Goal: Task Accomplishment & Management: Complete application form

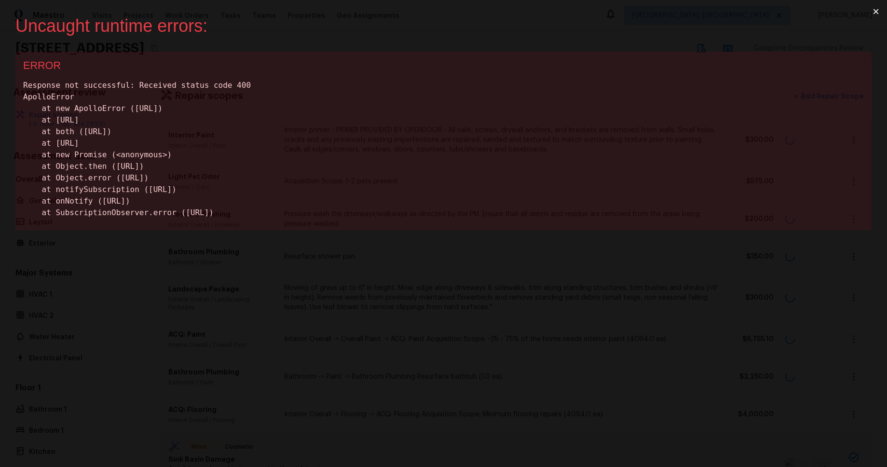
click at [877, 11] on button "×" at bounding box center [876, 11] width 22 height 23
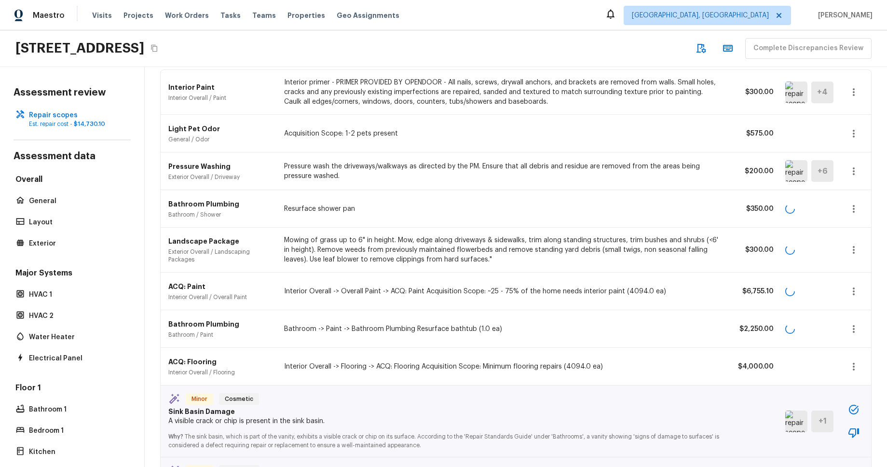
scroll to position [321, 0]
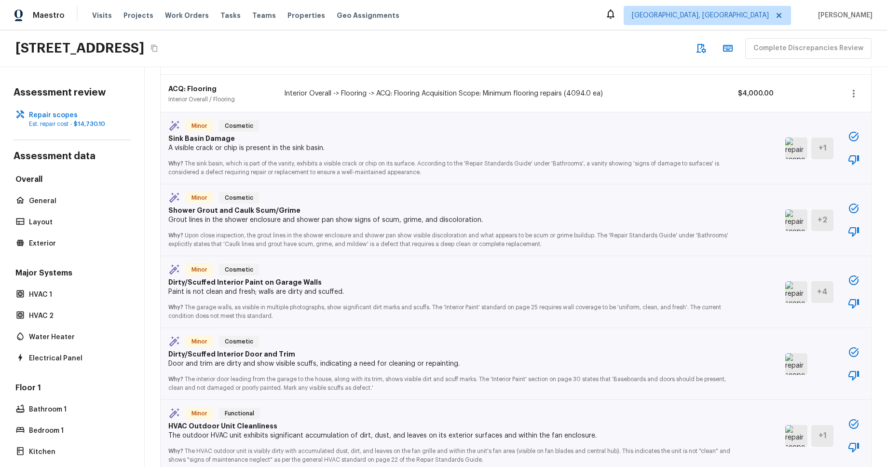
click at [855, 139] on icon "button" at bounding box center [854, 137] width 12 height 12
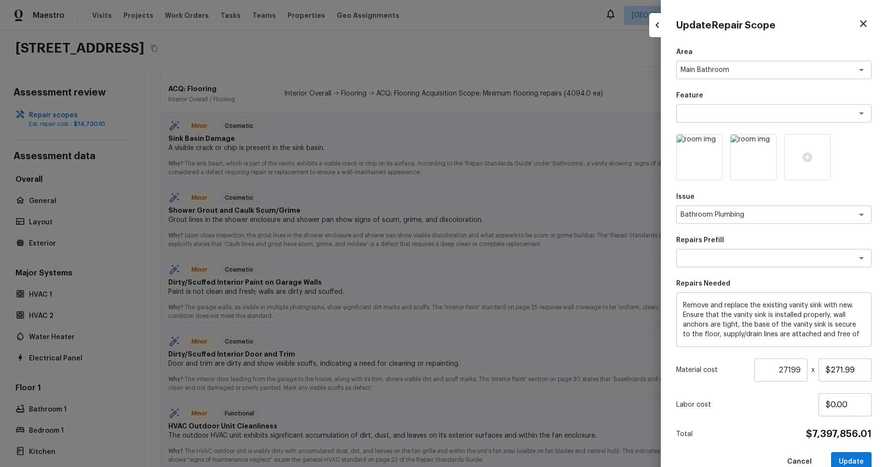
click at [447, 206] on div at bounding box center [443, 233] width 887 height 467
type input "1"
type input "$0.00"
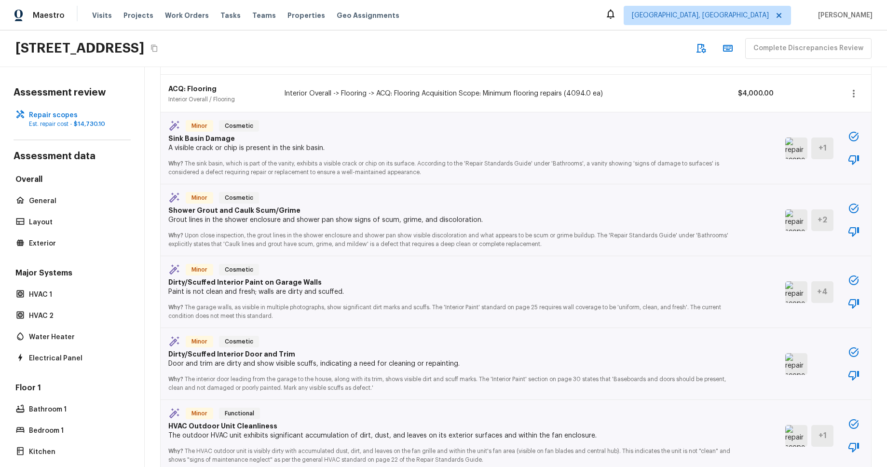
click at [861, 280] on button "button" at bounding box center [853, 280] width 19 height 19
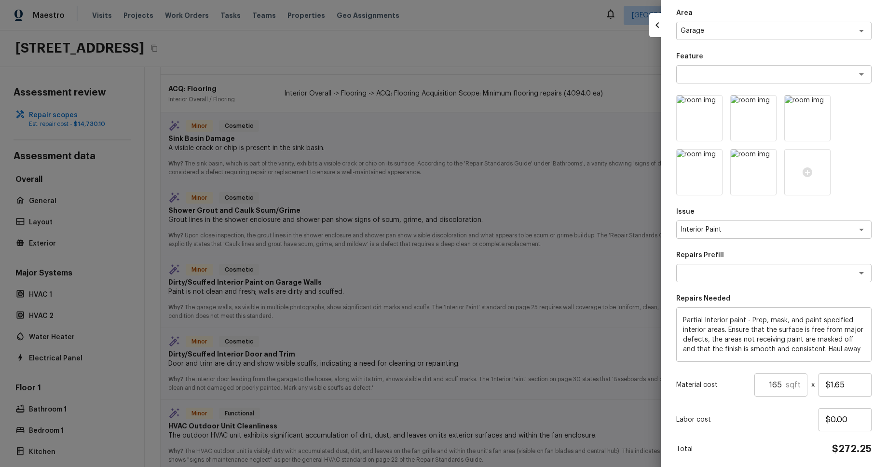
scroll to position [74, 0]
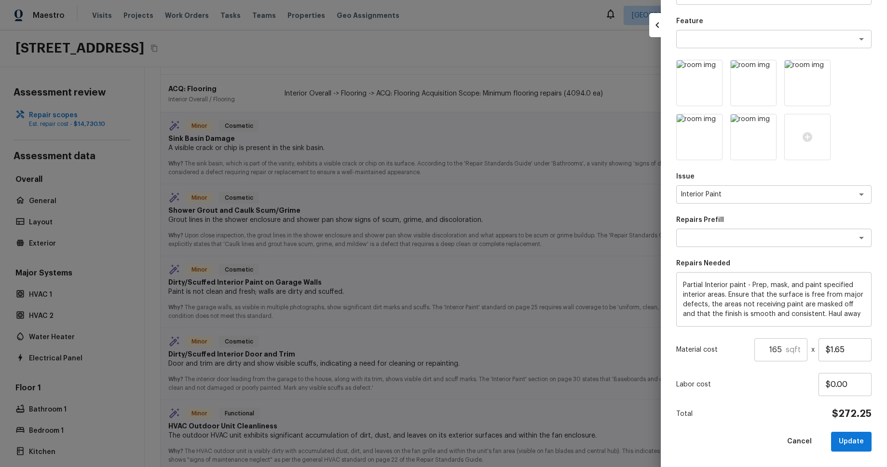
click at [867, 77] on div at bounding box center [774, 110] width 195 height 100
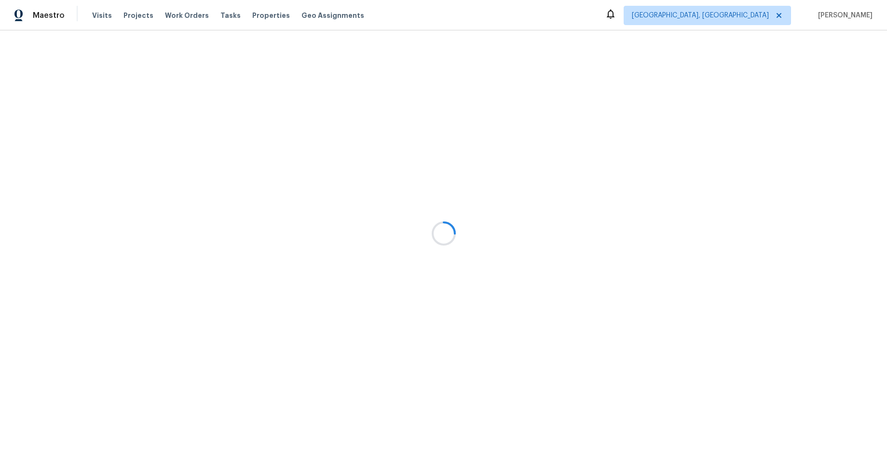
click at [522, 194] on div at bounding box center [443, 233] width 887 height 467
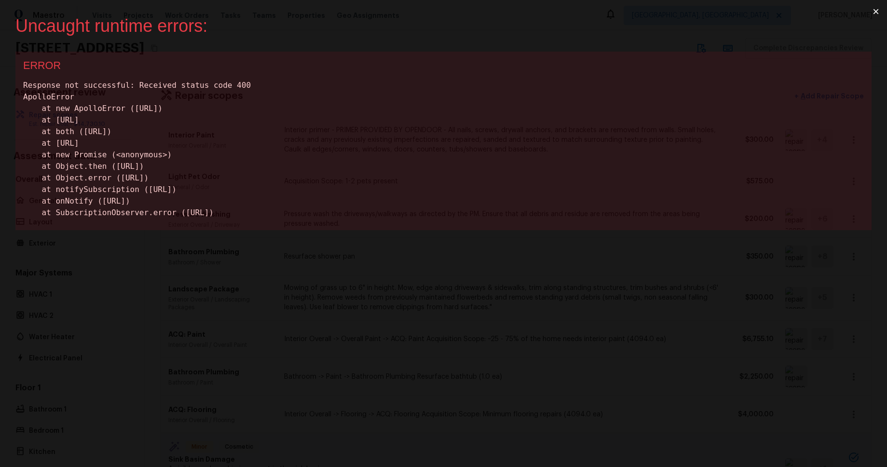
click at [878, 13] on button "×" at bounding box center [876, 11] width 22 height 23
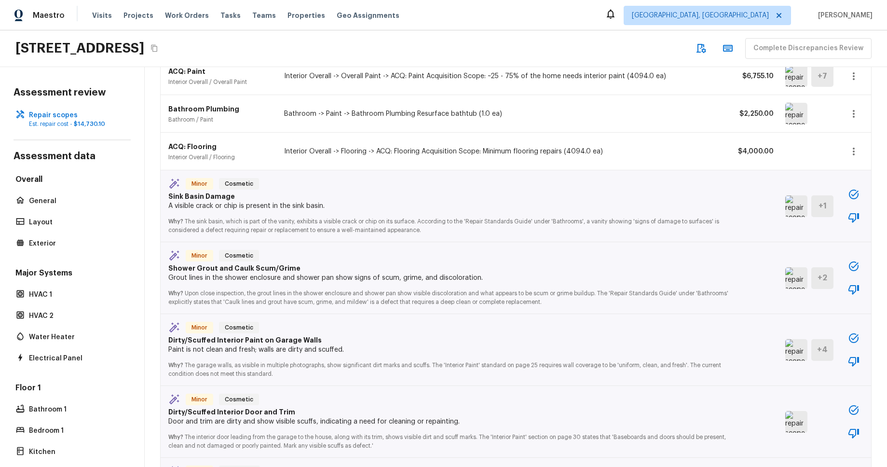
scroll to position [282, 0]
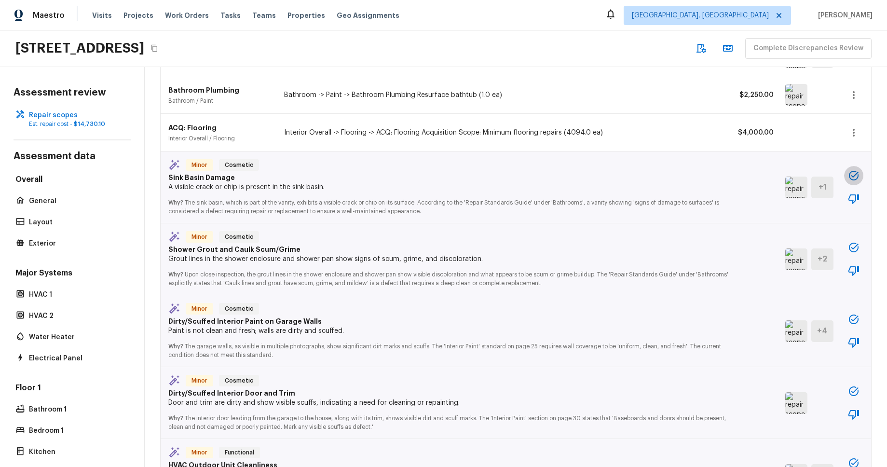
click at [854, 177] on icon "button" at bounding box center [854, 176] width 10 height 10
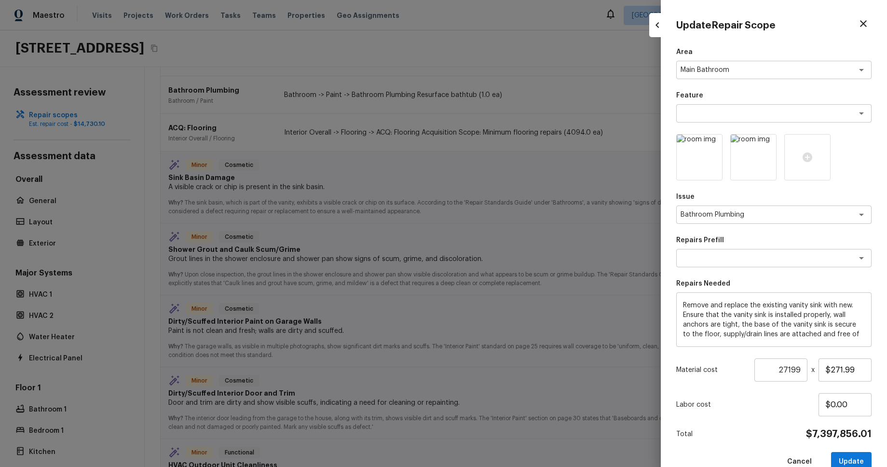
scroll to position [20, 0]
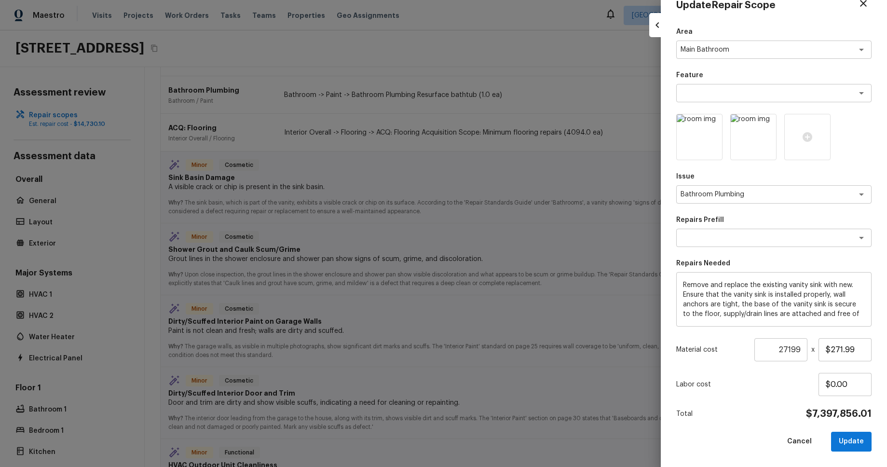
click at [863, 5] on icon "button" at bounding box center [864, 4] width 12 height 12
type input "1"
type input "$0.00"
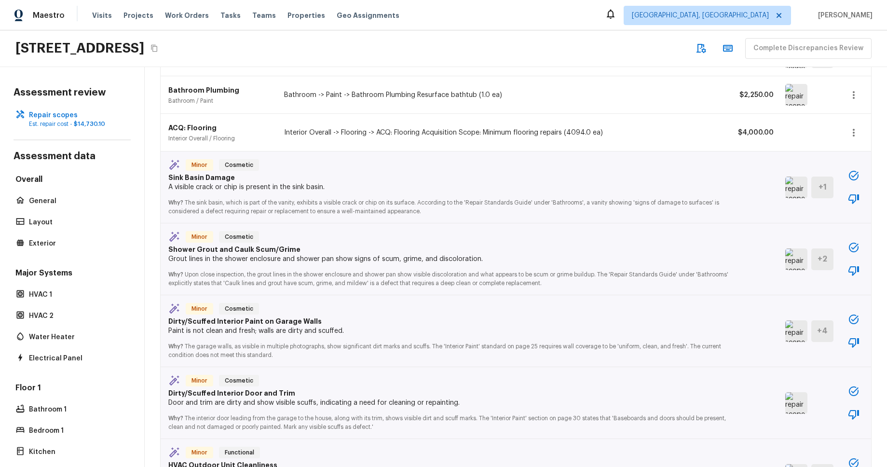
click at [854, 393] on icon "button" at bounding box center [854, 392] width 12 height 12
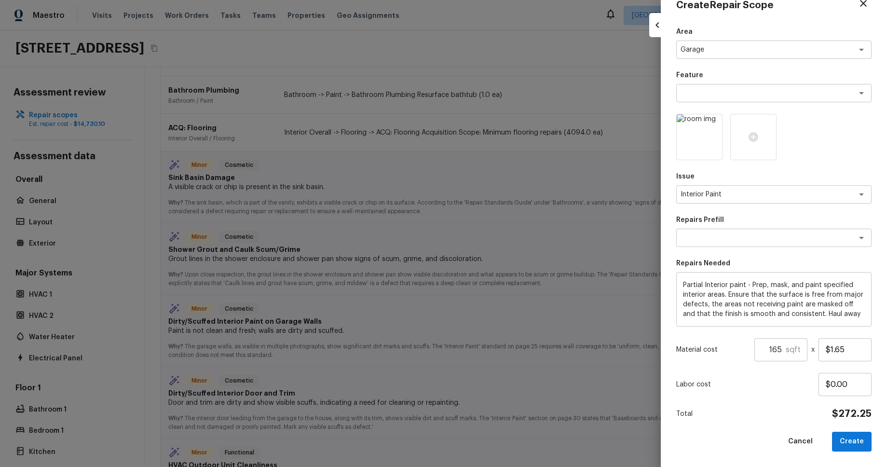
drag, startPoint x: 590, startPoint y: 110, endPoint x: 600, endPoint y: 120, distance: 14.3
click at [590, 110] on div at bounding box center [443, 233] width 887 height 467
type input "1"
type input "$0.00"
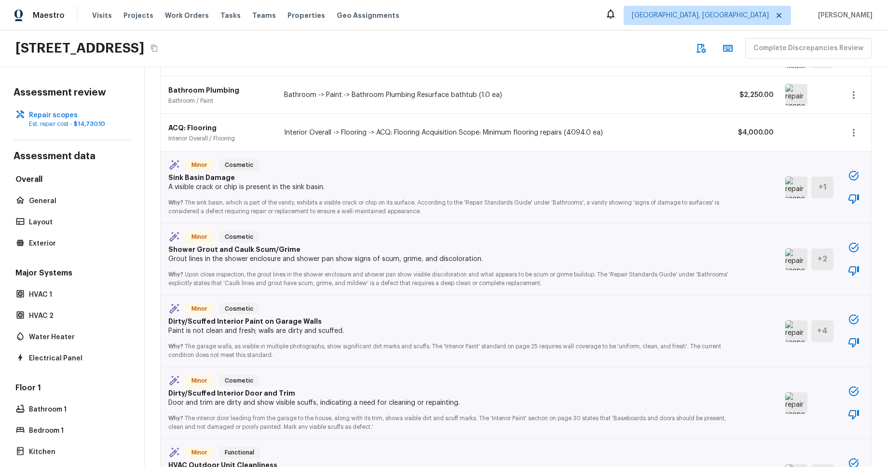
click at [851, 389] on icon "button" at bounding box center [854, 392] width 12 height 12
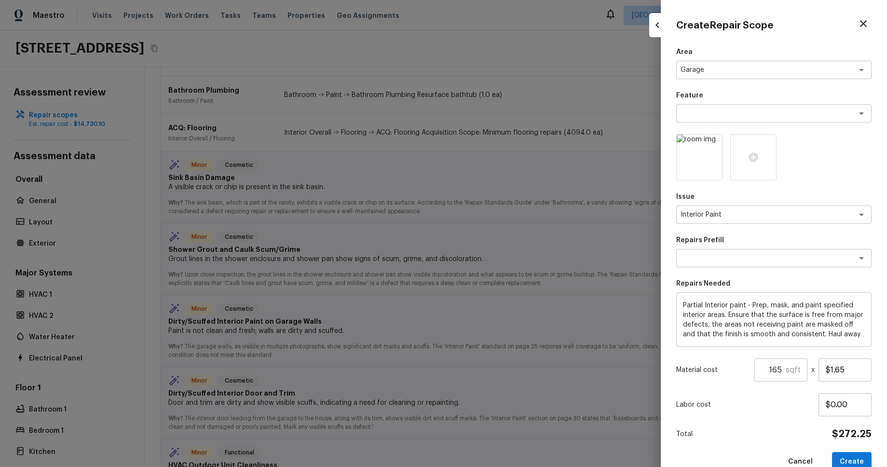
click at [556, 259] on div at bounding box center [443, 233] width 887 height 467
type input "1"
type input "$0.00"
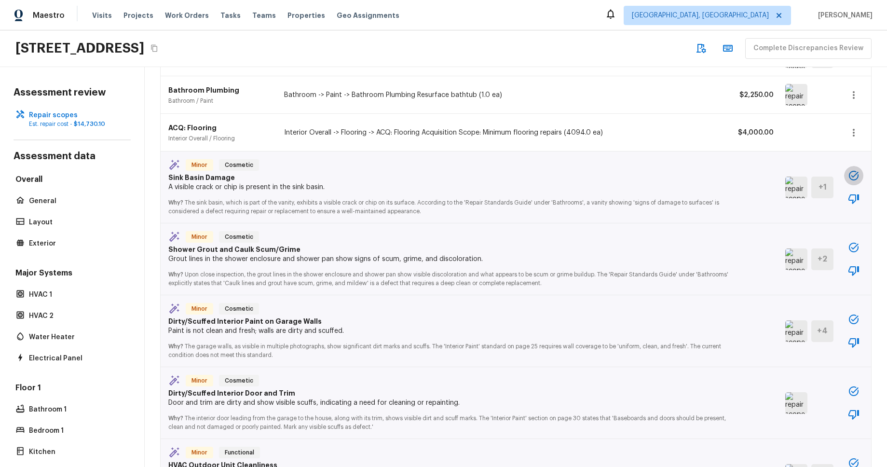
click at [861, 175] on button "button" at bounding box center [853, 175] width 19 height 19
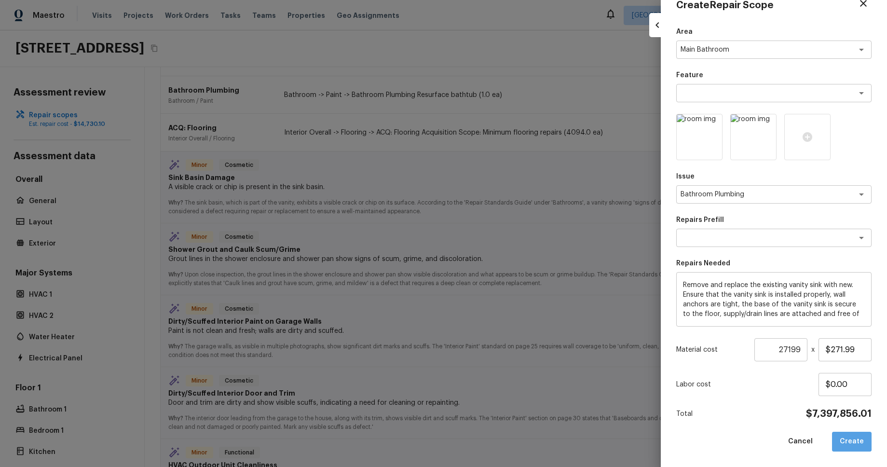
click at [857, 442] on button "Create" at bounding box center [852, 442] width 40 height 20
type input "1"
type input "$0.00"
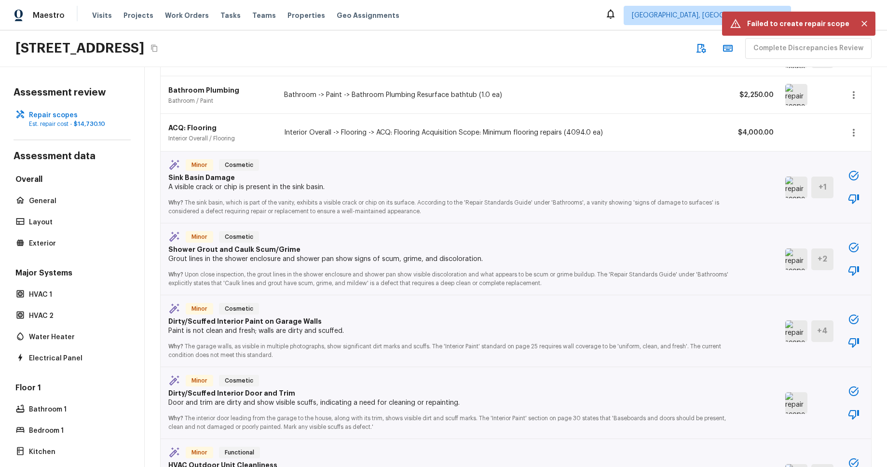
click at [851, 248] on icon "button" at bounding box center [854, 248] width 12 height 12
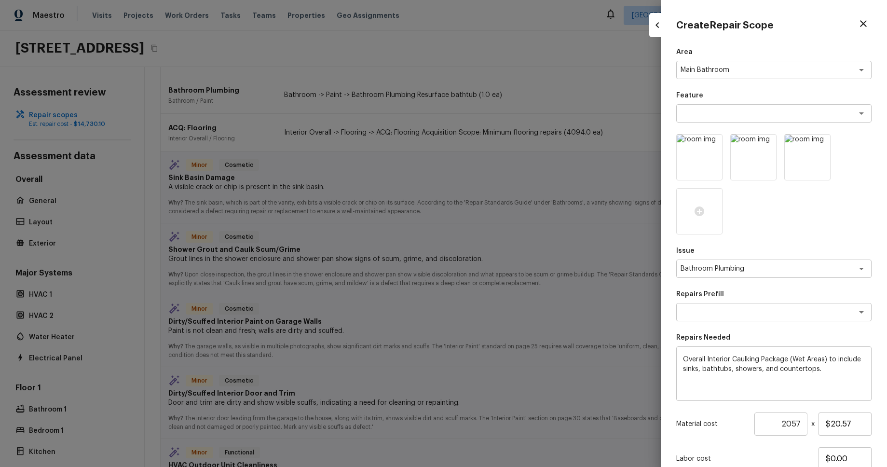
scroll to position [74, 0]
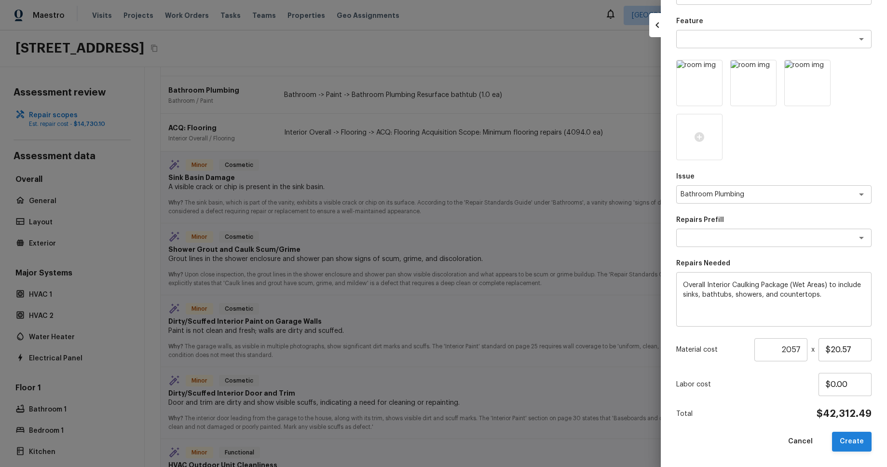
click at [860, 441] on button "Create" at bounding box center [852, 442] width 40 height 20
type input "1"
type input "$0.00"
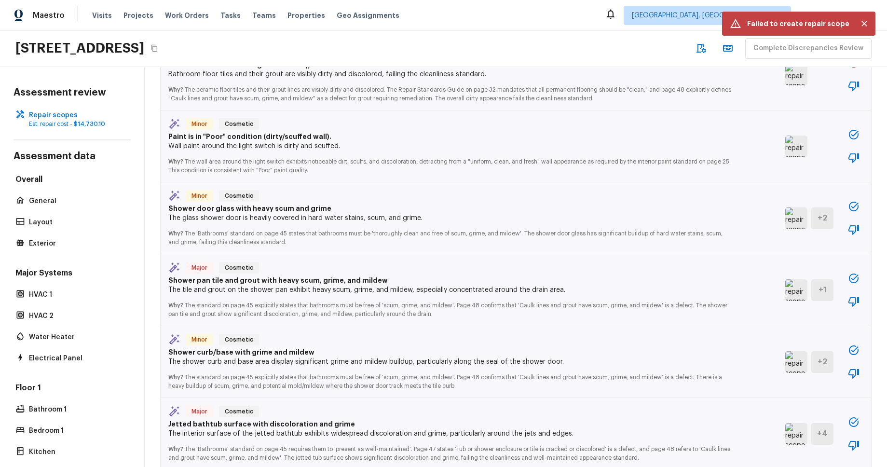
scroll to position [948, 0]
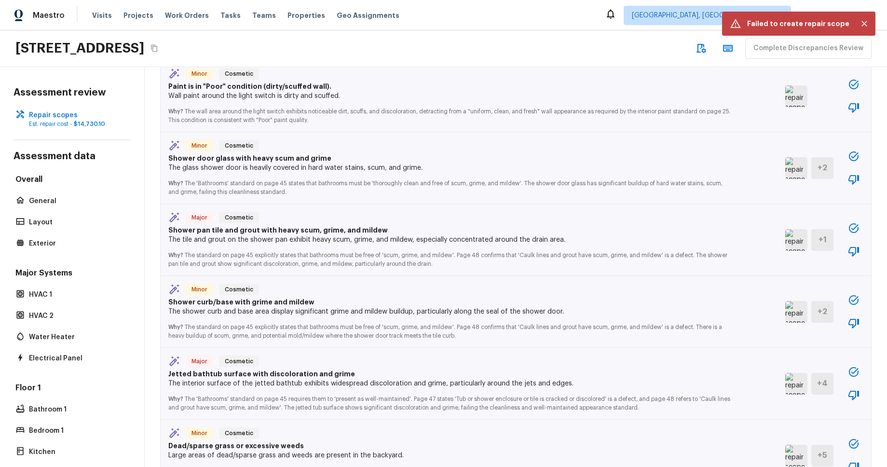
click at [855, 297] on icon "button" at bounding box center [854, 300] width 12 height 12
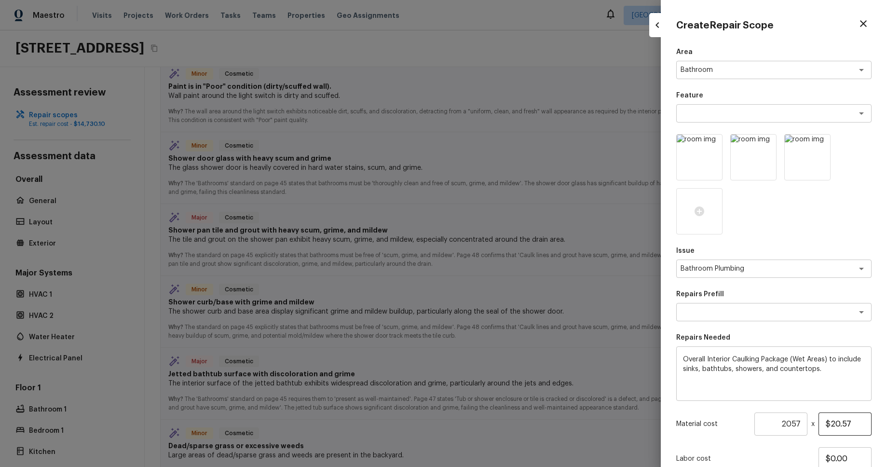
scroll to position [74, 0]
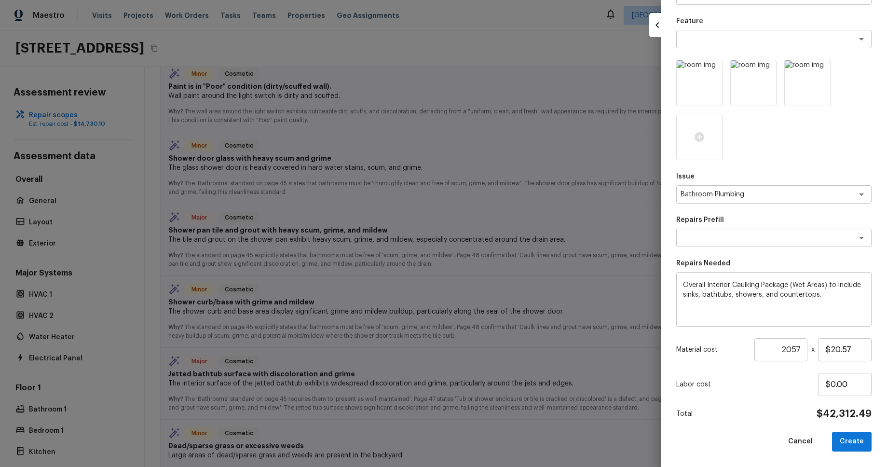
click at [854, 443] on button "Create" at bounding box center [852, 442] width 40 height 20
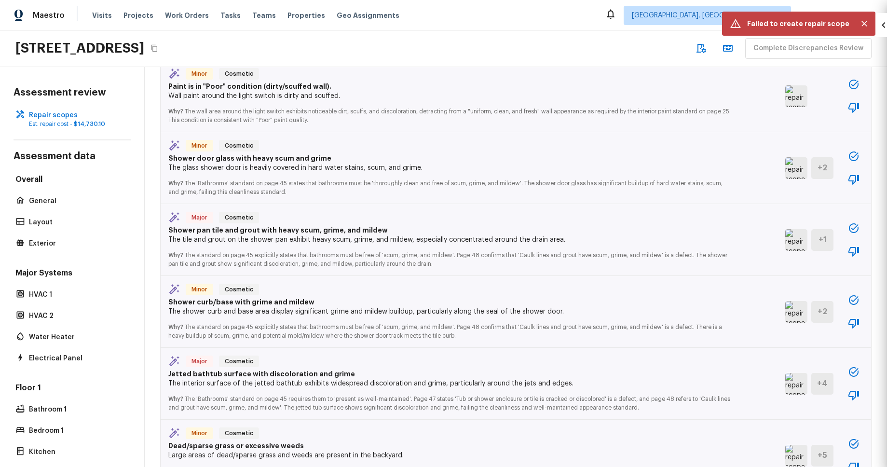
type input "1"
type input "$0.00"
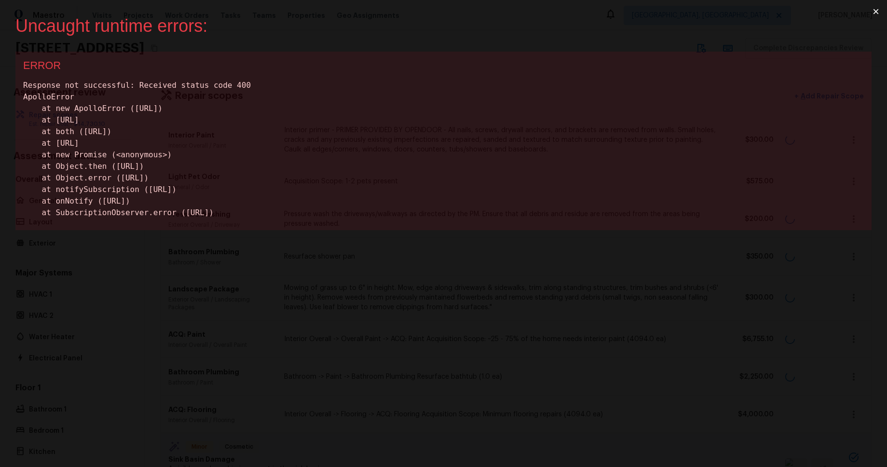
click at [875, 11] on button "×" at bounding box center [876, 11] width 22 height 23
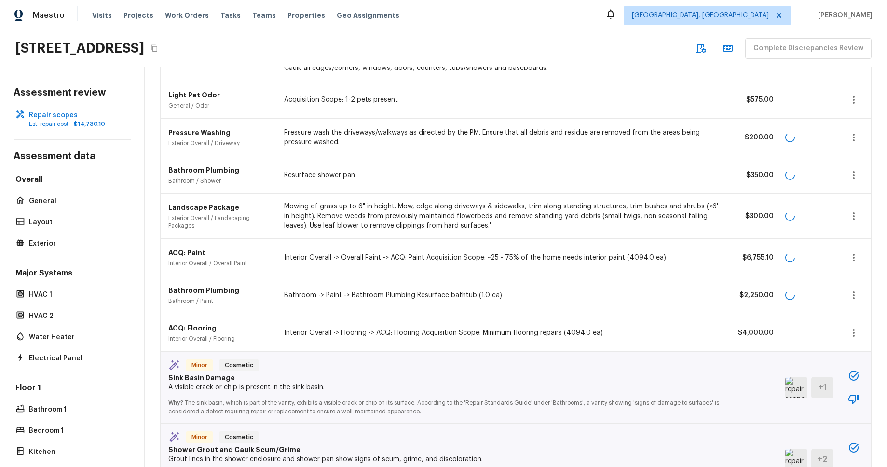
scroll to position [195, 0]
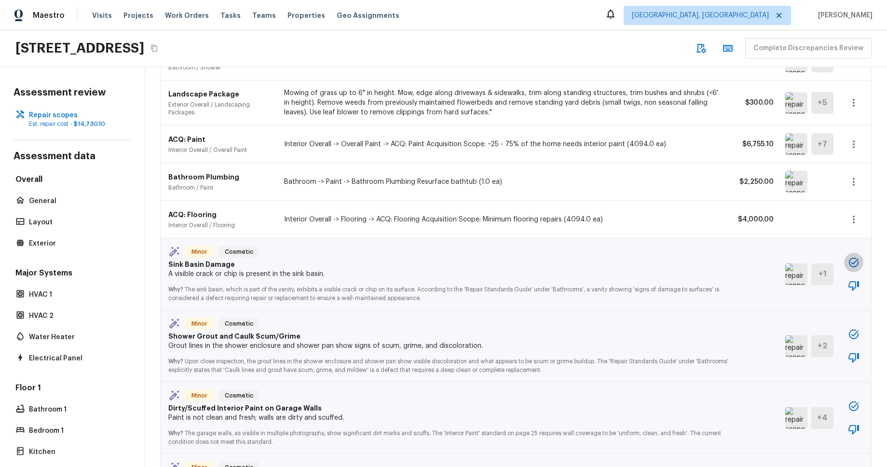
click at [860, 262] on button "button" at bounding box center [853, 262] width 19 height 19
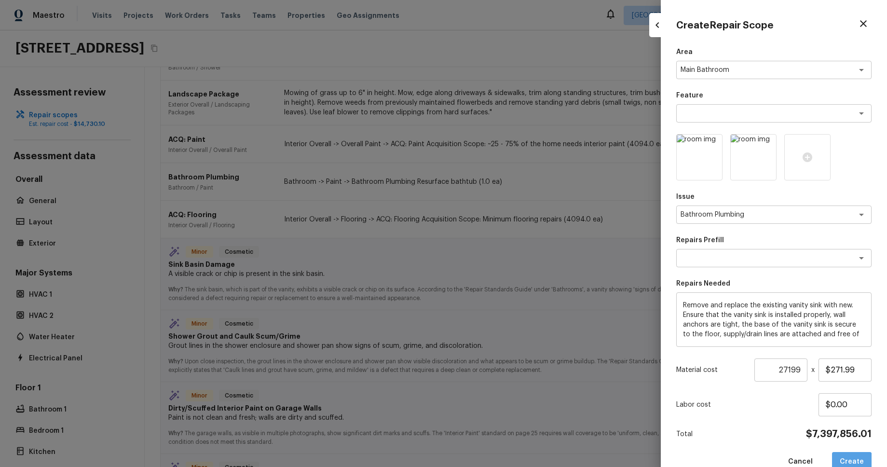
click at [854, 465] on button "Create" at bounding box center [852, 462] width 40 height 20
type input "1"
type input "$0.00"
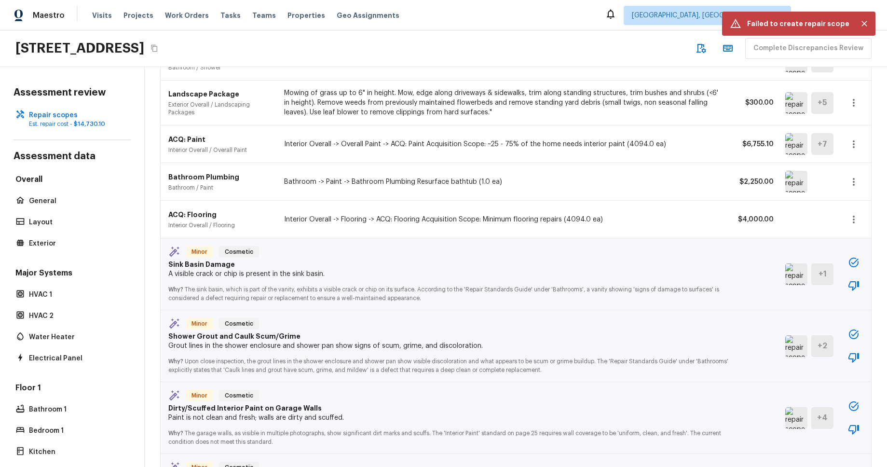
click at [622, 50] on div "16154 Skyridge Dr, Riverside, CA 92503 Complete Discrepancies Review" at bounding box center [443, 48] width 887 height 37
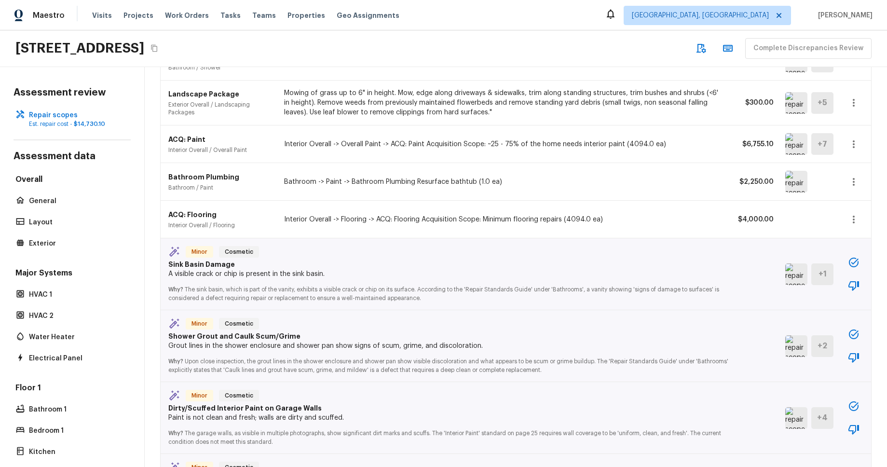
click at [858, 262] on icon "button" at bounding box center [854, 263] width 10 height 10
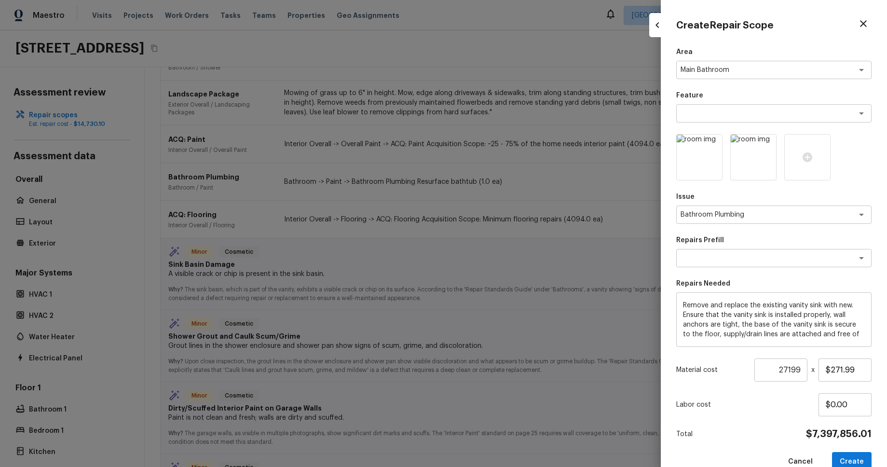
scroll to position [20, 0]
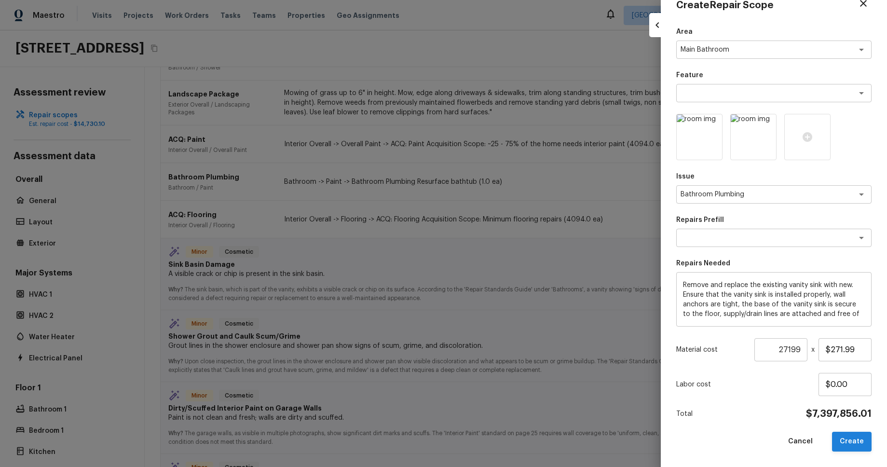
click at [849, 441] on button "Create" at bounding box center [852, 442] width 40 height 20
type input "1"
type input "$0.00"
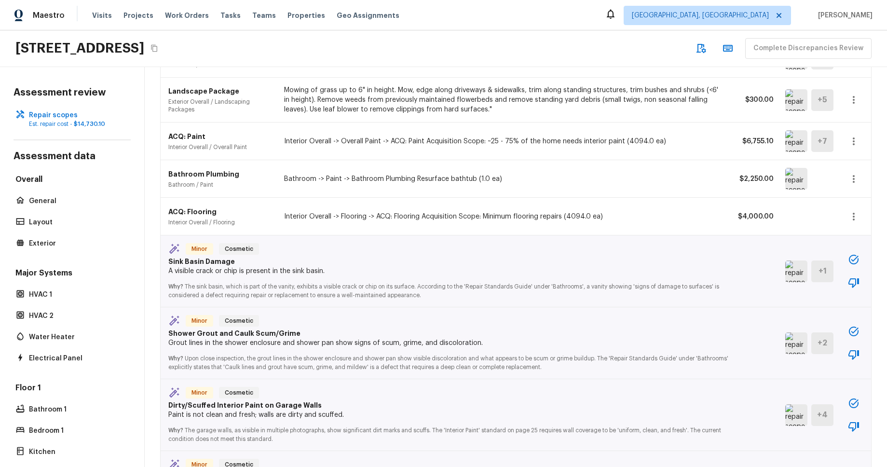
scroll to position [243, 0]
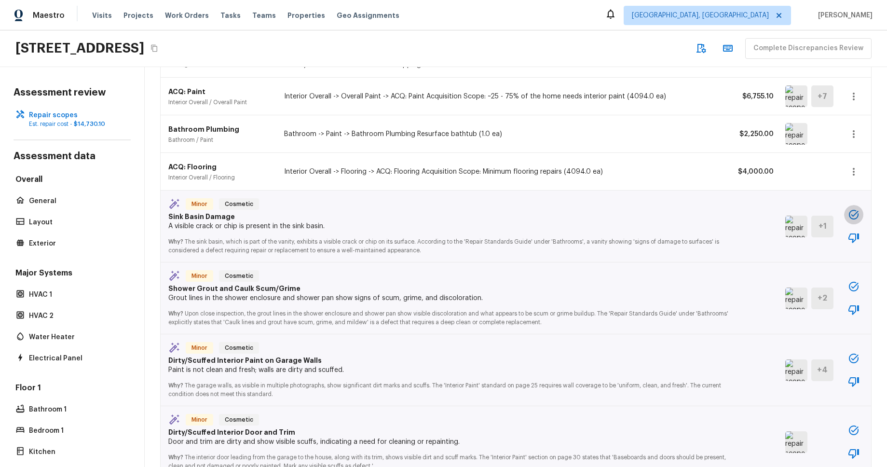
click at [855, 215] on icon "button" at bounding box center [854, 215] width 10 height 10
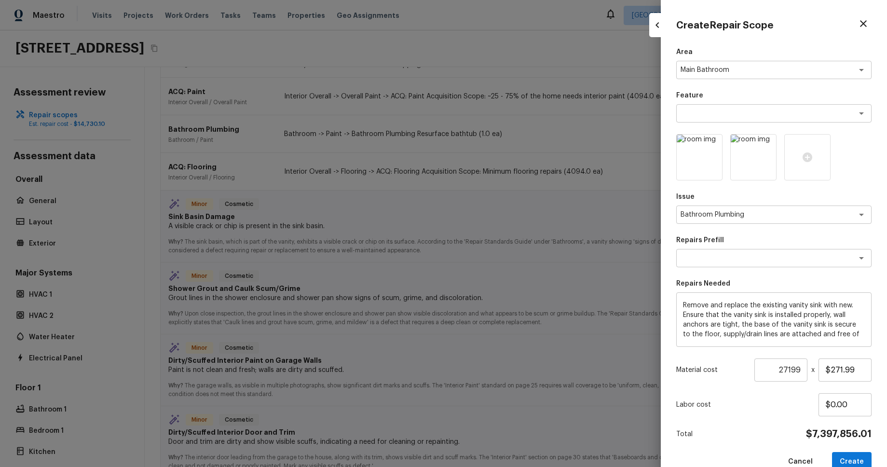
click at [870, 459] on button "Create" at bounding box center [852, 462] width 40 height 20
type input "1"
type input "$0.00"
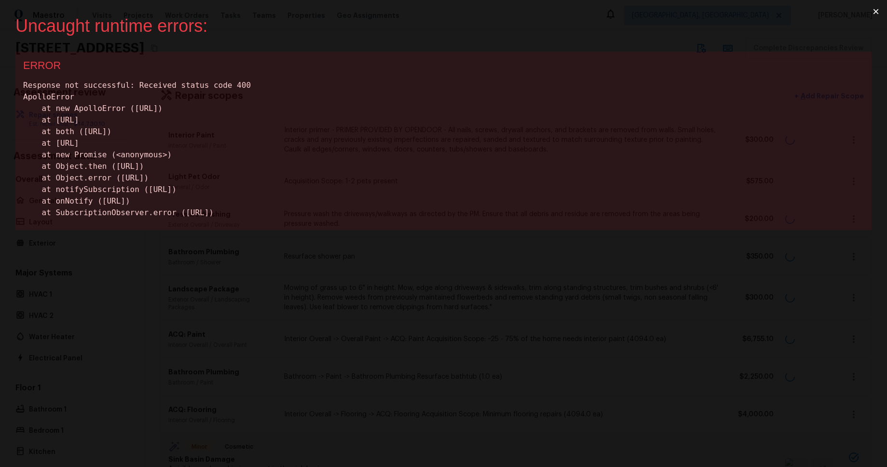
click at [876, 13] on button "×" at bounding box center [876, 11] width 22 height 23
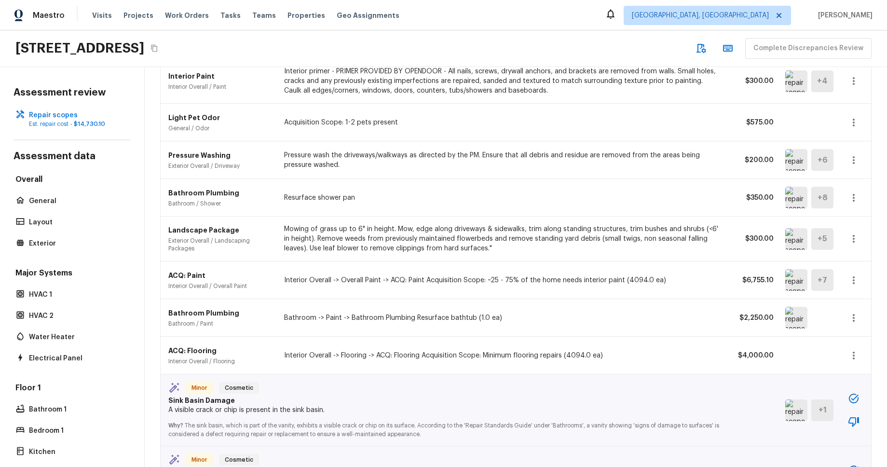
scroll to position [168, 0]
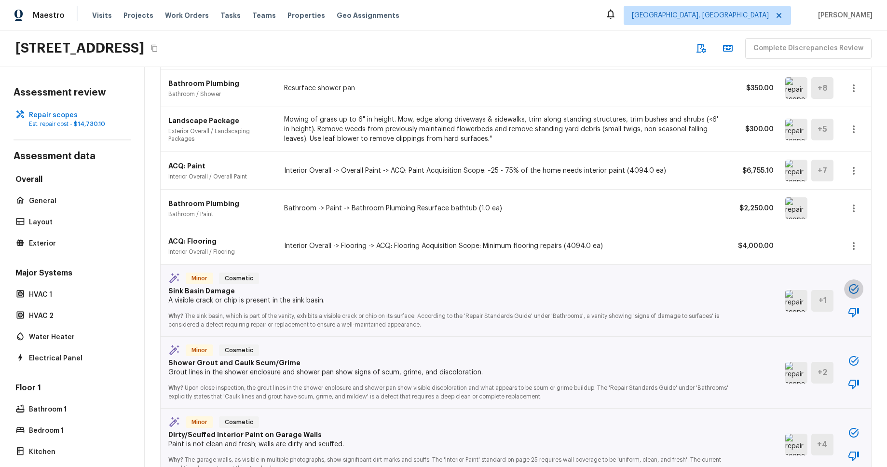
click at [849, 288] on icon "button" at bounding box center [854, 289] width 10 height 10
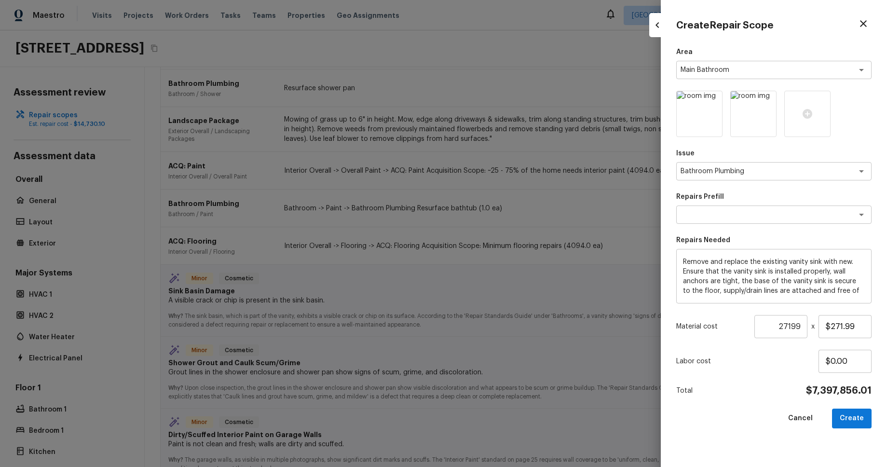
click at [850, 422] on button "Create" at bounding box center [852, 419] width 40 height 20
click at [850, 422] on div "Cancel Create" at bounding box center [774, 419] width 195 height 20
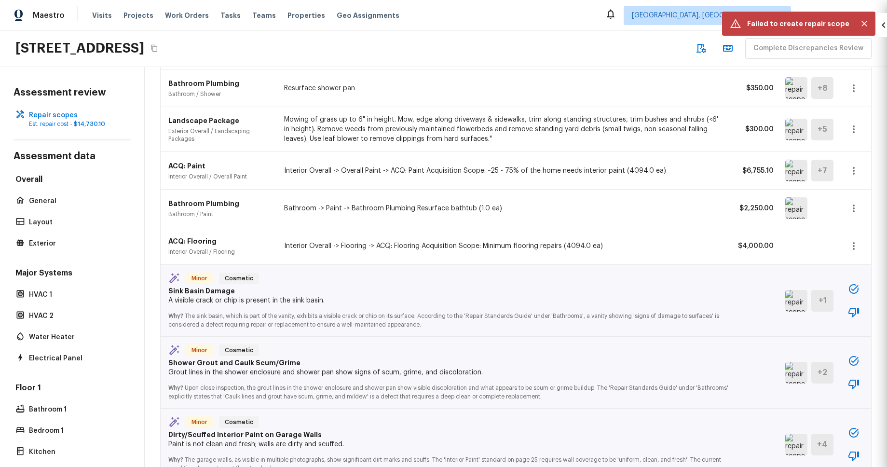
type input "1"
type input "$0.00"
click at [853, 287] on icon "button" at bounding box center [854, 289] width 12 height 12
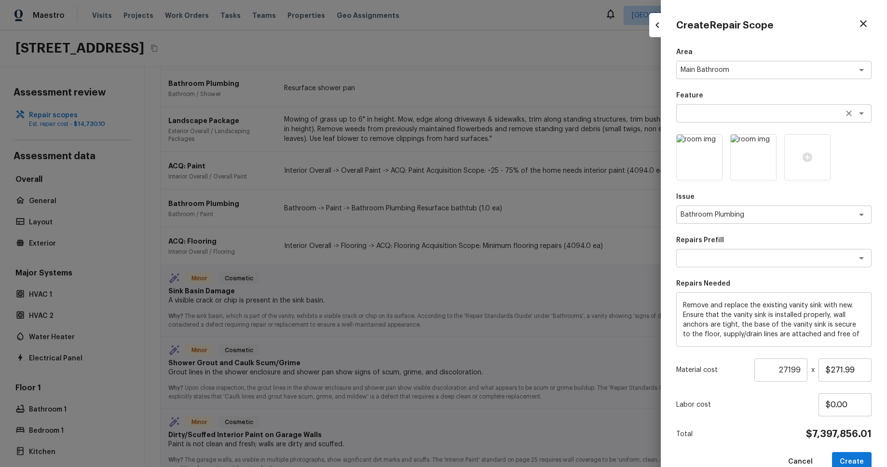
click at [760, 111] on textarea at bounding box center [761, 114] width 160 height 10
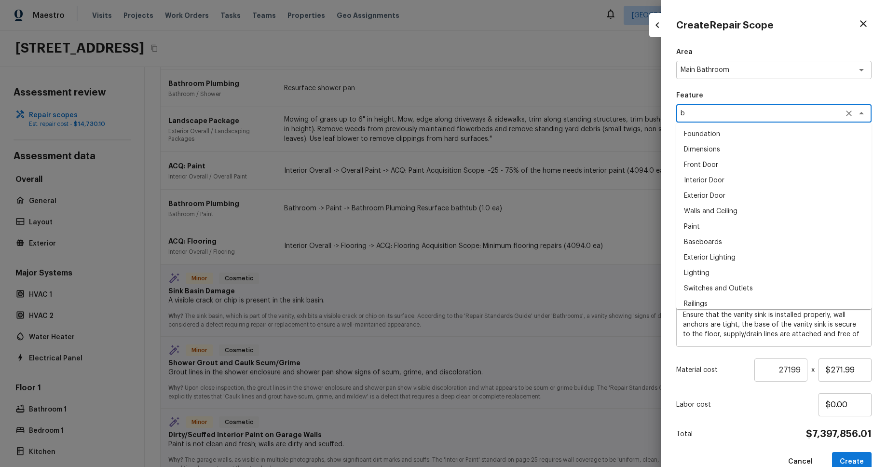
scroll to position [0, 0]
click at [733, 198] on li "Bathroom" at bounding box center [774, 195] width 195 height 15
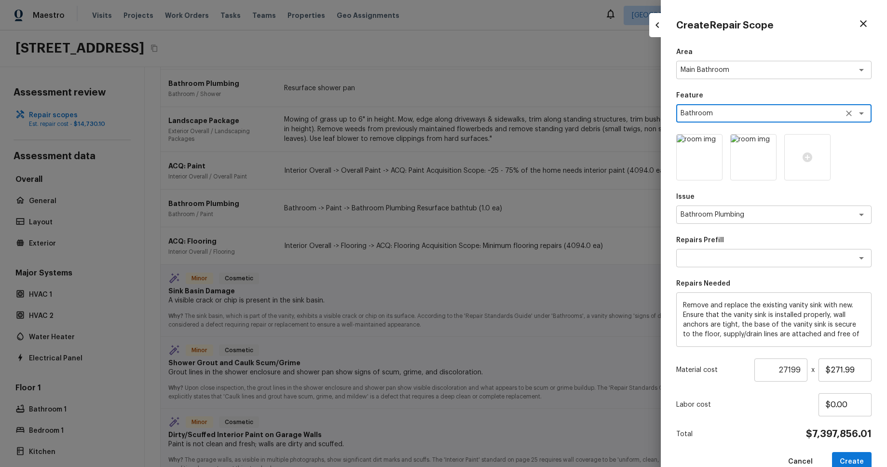
type textarea "Bathroom"
click at [673, 198] on div "Create Repair Scope Area Main Bathroom x ​ Feature Bathroom x ​ Issue Bathroom …" at bounding box center [774, 233] width 226 height 467
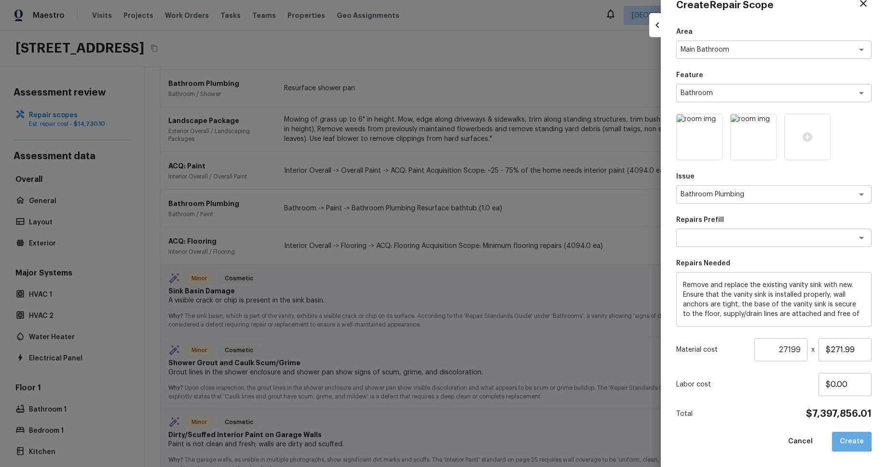
click at [853, 439] on button "Create" at bounding box center [852, 442] width 40 height 20
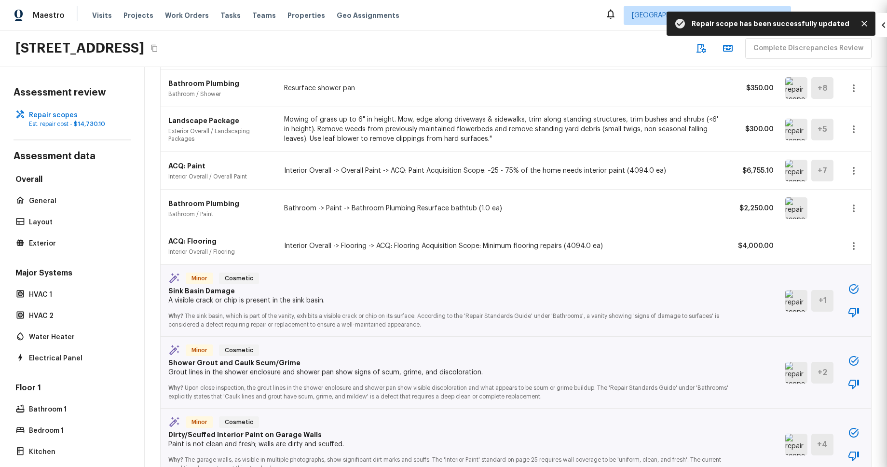
type input "1"
type input "$0.00"
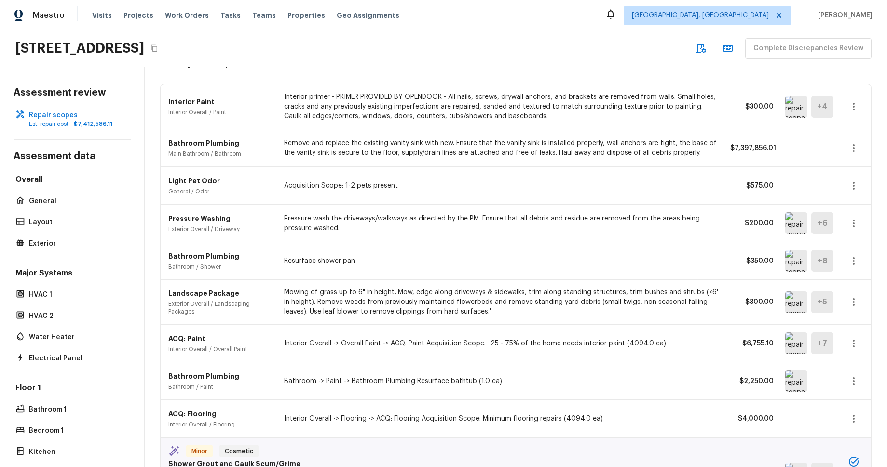
scroll to position [30, 0]
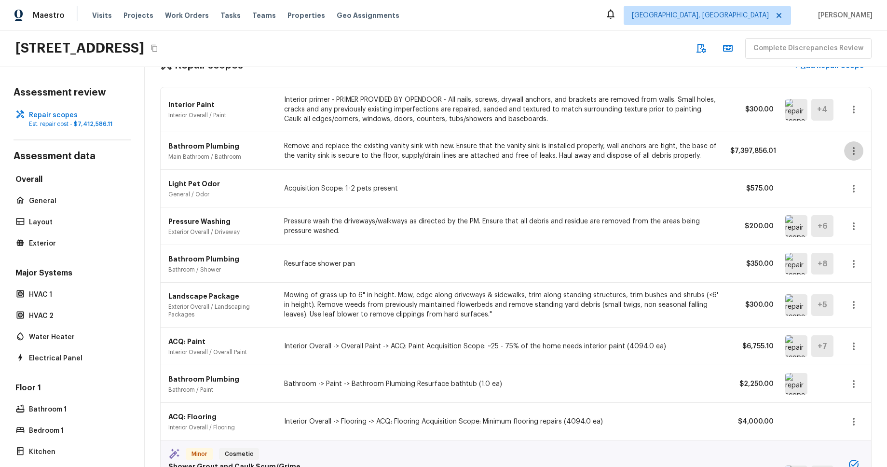
click at [854, 149] on icon "button" at bounding box center [854, 151] width 12 height 12
click at [853, 173] on li "Edit" at bounding box center [850, 179] width 63 height 29
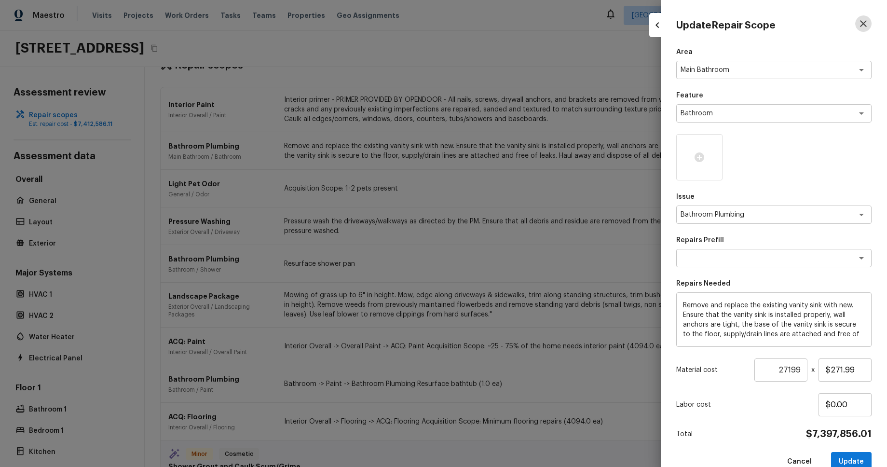
click at [862, 31] on button "button" at bounding box center [864, 23] width 16 height 16
type input "1"
type input "$0.00"
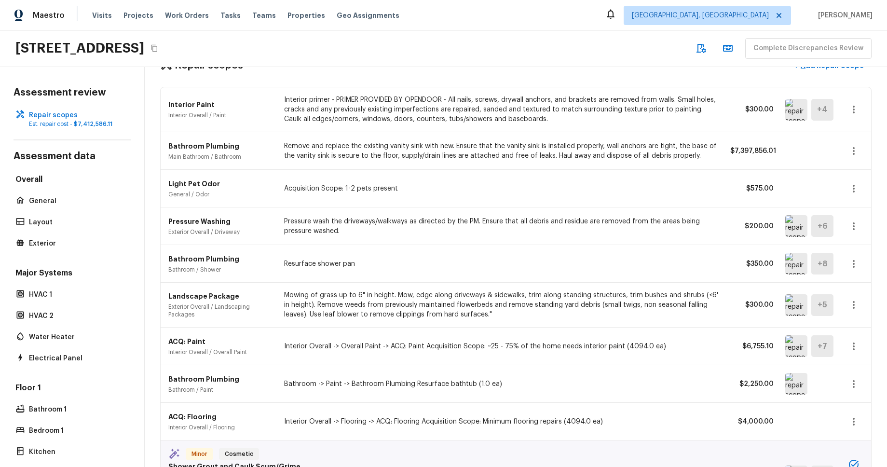
click at [746, 76] on div "Repair scopes + Add Repair Scope Interior Paint Interior Overall / Paint Interi…" at bounding box center [516, 237] width 743 height 400
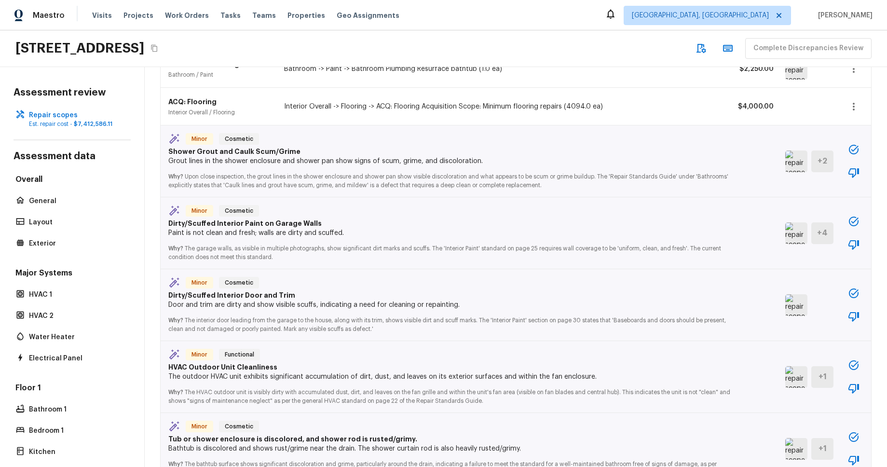
scroll to position [348, 0]
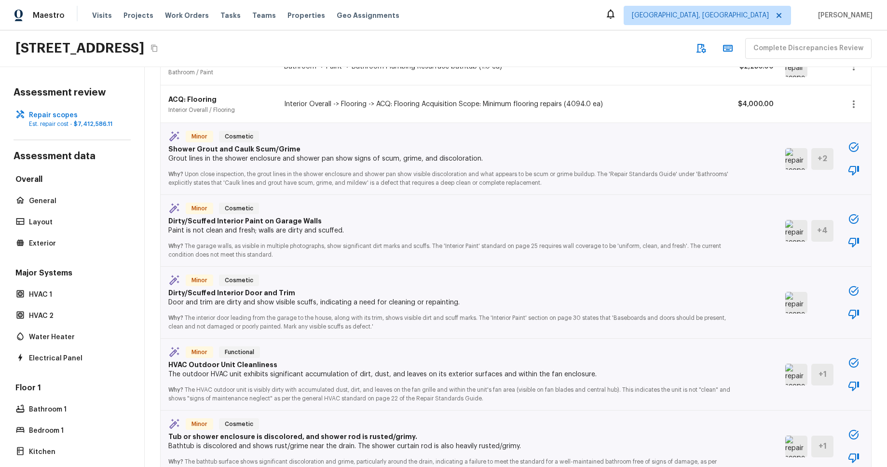
click at [854, 147] on icon "button" at bounding box center [854, 147] width 12 height 12
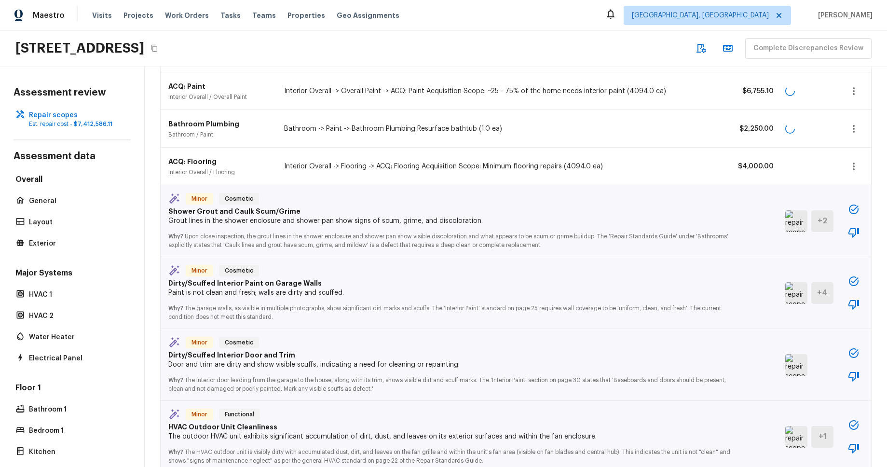
scroll to position [310, 0]
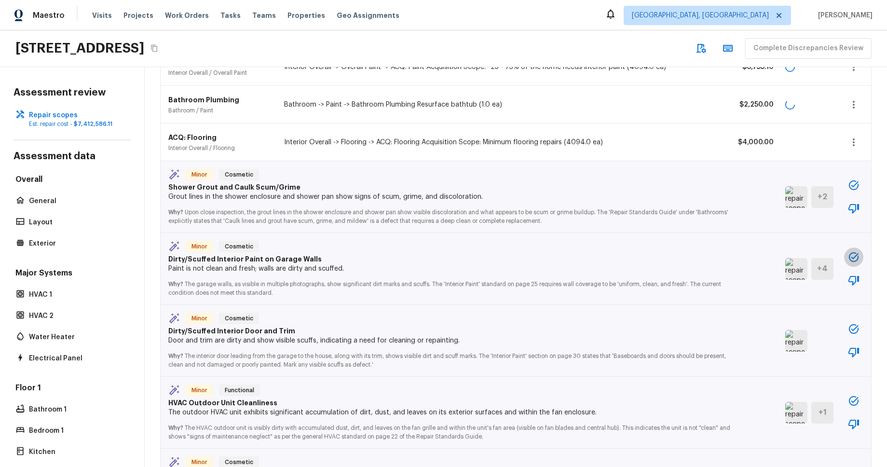
click at [850, 253] on icon "button" at bounding box center [854, 257] width 12 height 12
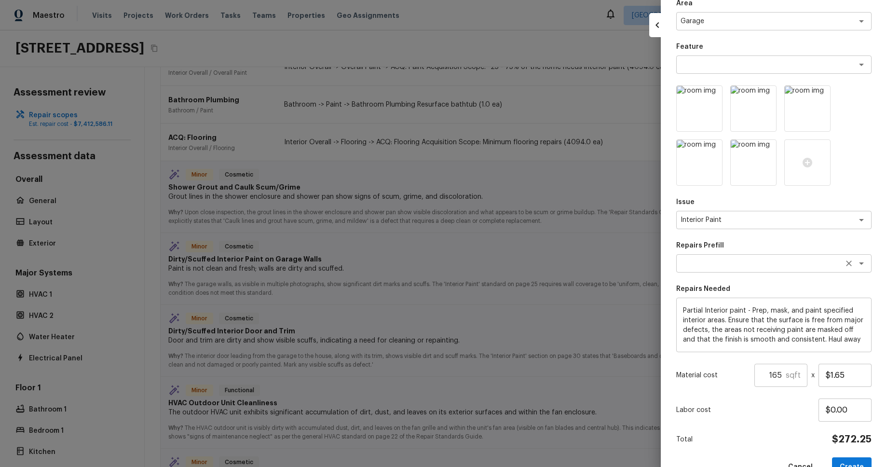
scroll to position [48, 0]
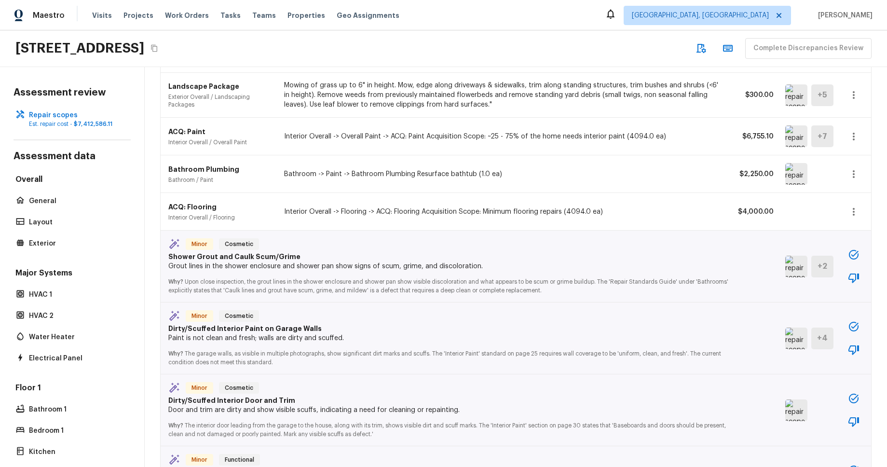
scroll to position [222, 0]
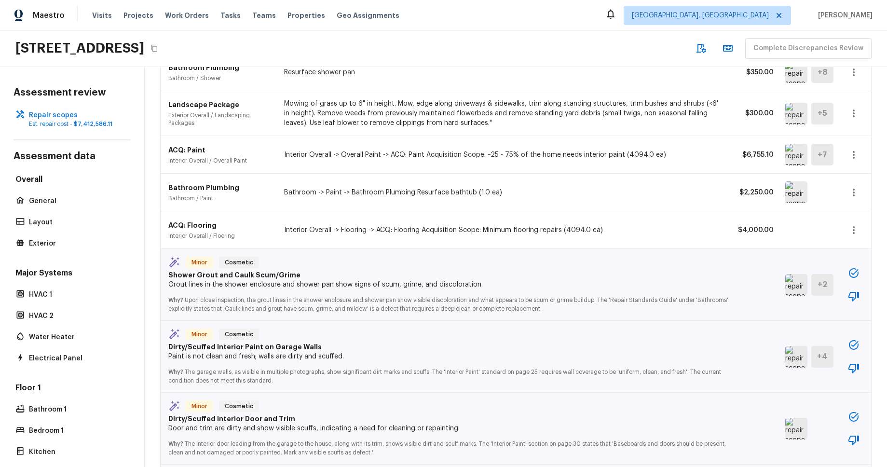
click at [850, 272] on icon "button" at bounding box center [854, 273] width 12 height 12
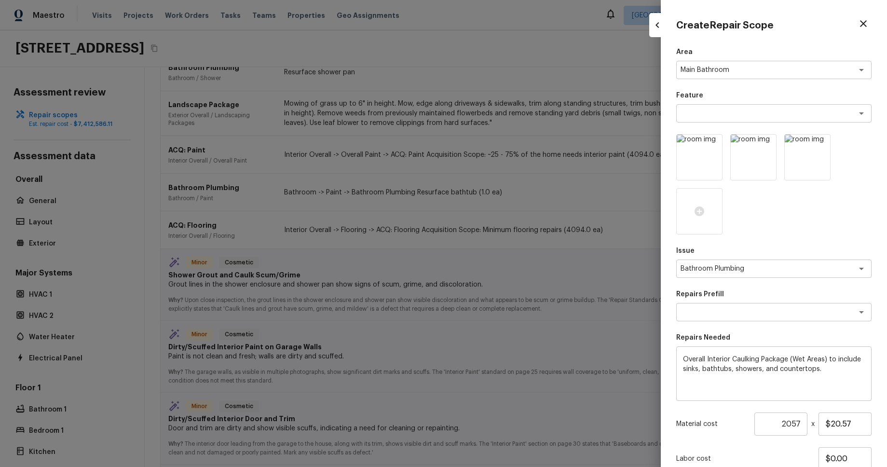
drag, startPoint x: 542, startPoint y: 266, endPoint x: 556, endPoint y: 268, distance: 14.1
click at [541, 266] on div at bounding box center [443, 233] width 887 height 467
type input "1"
type input "$0.00"
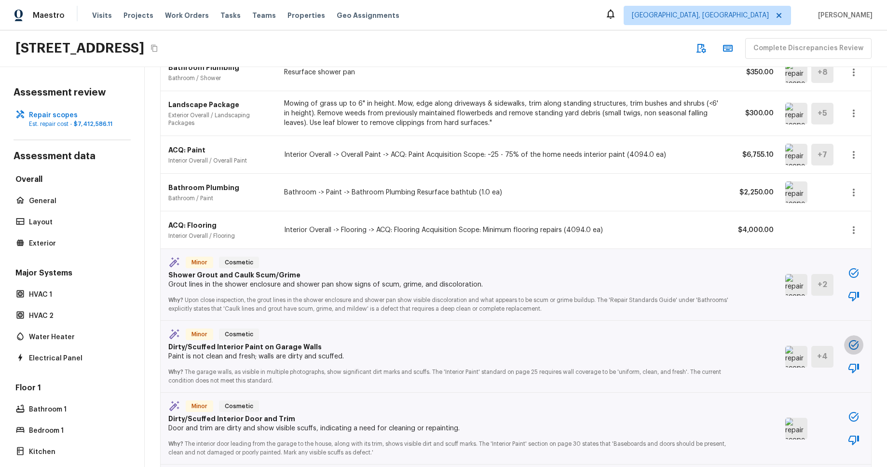
click at [857, 343] on icon "button" at bounding box center [854, 345] width 12 height 12
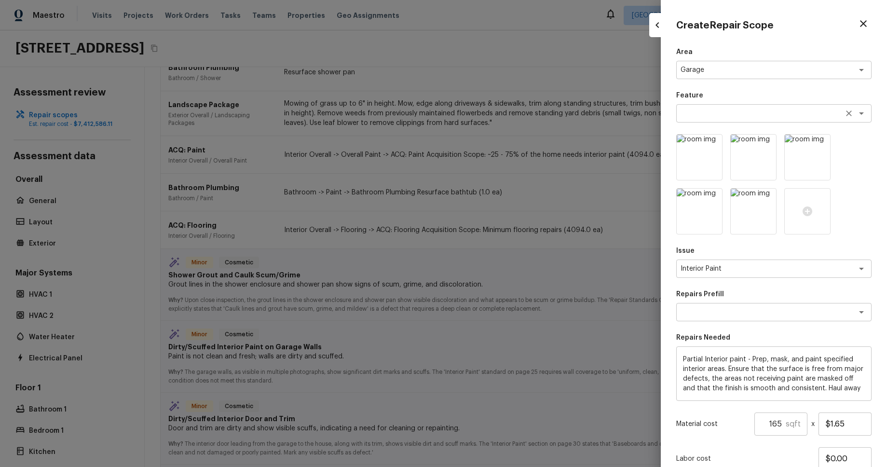
click at [821, 110] on textarea at bounding box center [761, 114] width 160 height 10
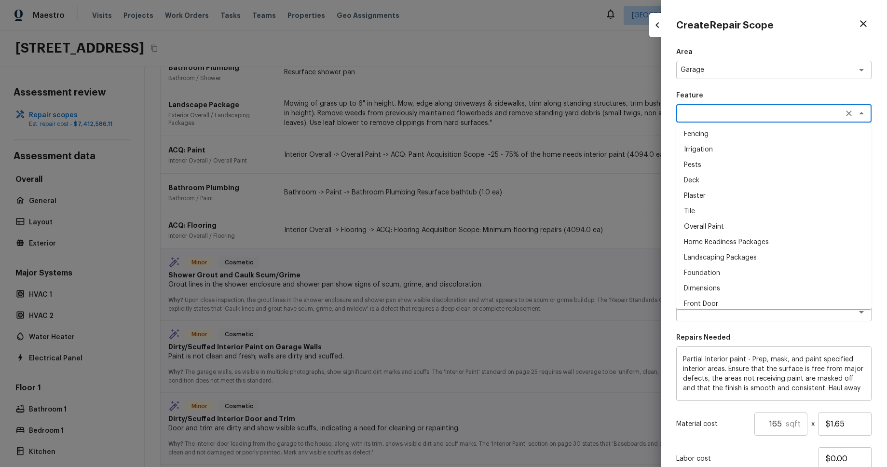
click at [804, 130] on li "Fencing" at bounding box center [774, 133] width 195 height 15
type textarea "Fencing"
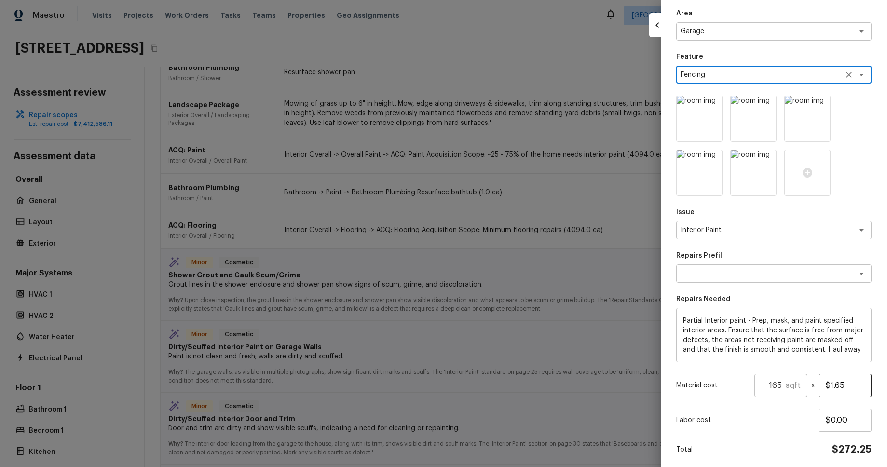
scroll to position [74, 0]
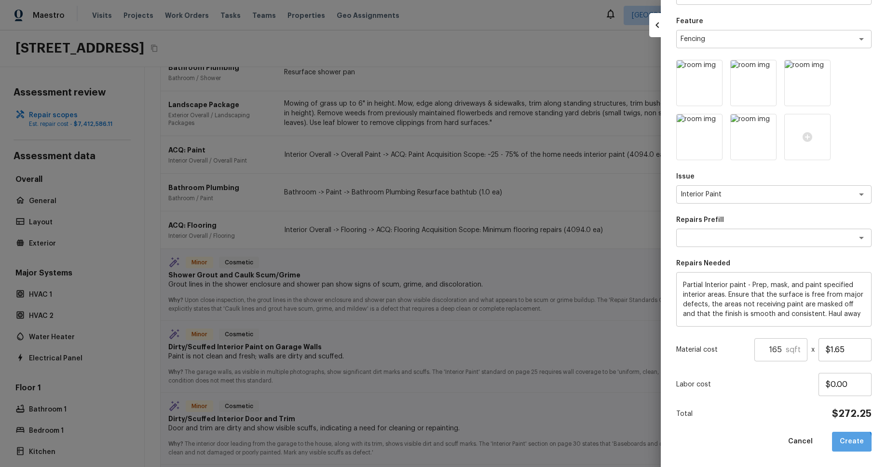
click at [852, 443] on button "Create" at bounding box center [852, 442] width 40 height 20
type input "1"
type input "$0.00"
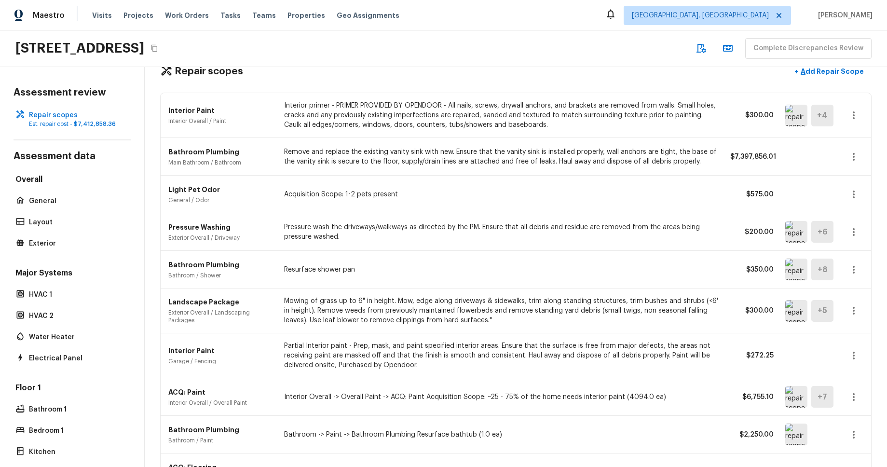
scroll to position [24, 0]
click at [854, 353] on icon "button" at bounding box center [854, 356] width 2 height 8
click at [846, 378] on li "Edit" at bounding box center [850, 383] width 63 height 29
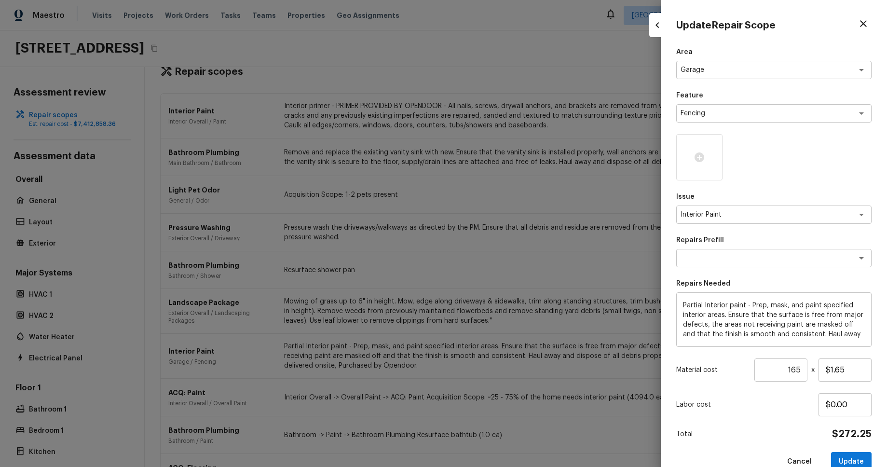
click at [520, 354] on div at bounding box center [443, 233] width 887 height 467
type input "1"
type input "$0.00"
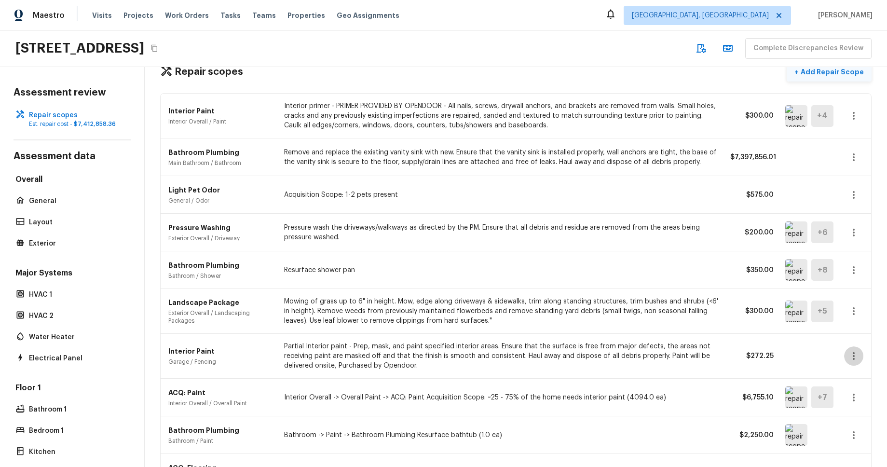
scroll to position [0, 0]
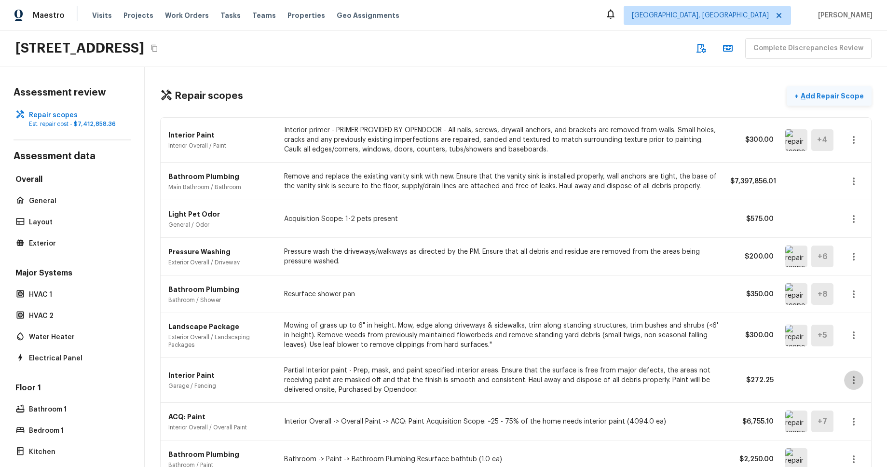
click at [814, 94] on p "Add Repair Scope" at bounding box center [831, 96] width 65 height 10
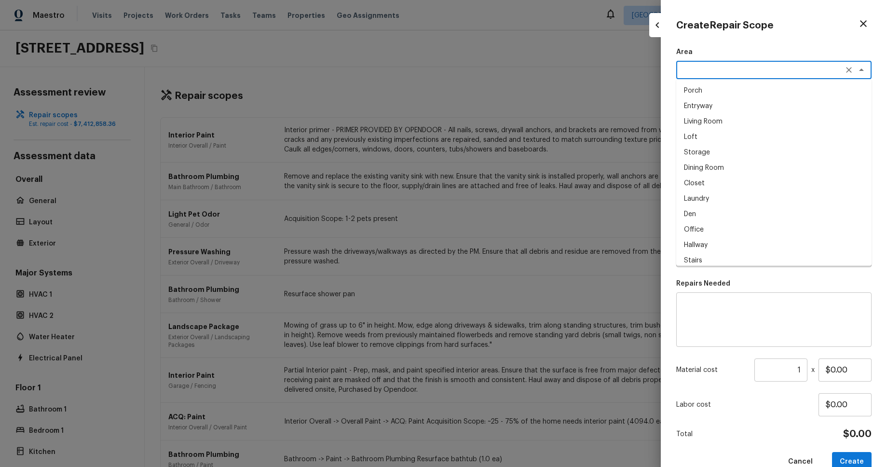
drag, startPoint x: 759, startPoint y: 65, endPoint x: 757, endPoint y: 70, distance: 5.5
click at [759, 65] on textarea at bounding box center [761, 70] width 160 height 10
drag, startPoint x: 748, startPoint y: 92, endPoint x: 747, endPoint y: 99, distance: 6.8
click at [747, 92] on li "Porch" at bounding box center [774, 90] width 195 height 15
type textarea "Porch"
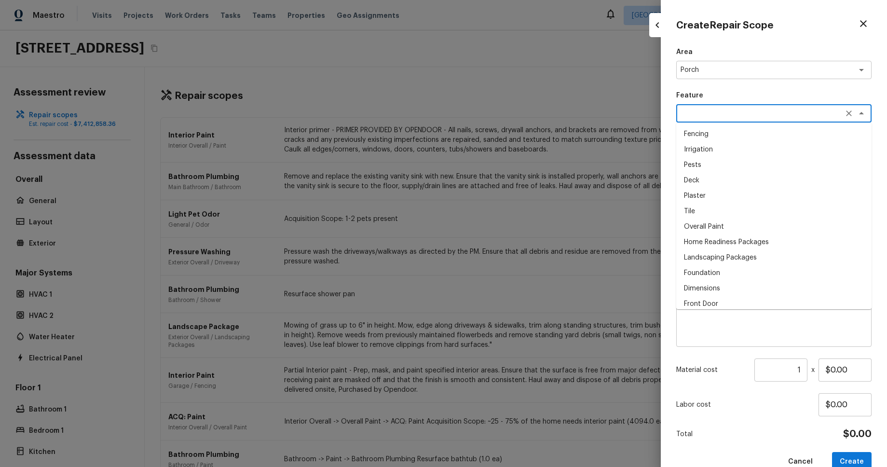
click at [747, 117] on textarea at bounding box center [761, 114] width 160 height 10
click at [747, 129] on li "Fencing" at bounding box center [774, 133] width 195 height 15
type textarea "Fencing"
drag, startPoint x: 699, startPoint y: 159, endPoint x: 663, endPoint y: 176, distance: 39.9
click at [699, 159] on icon at bounding box center [700, 157] width 10 height 10
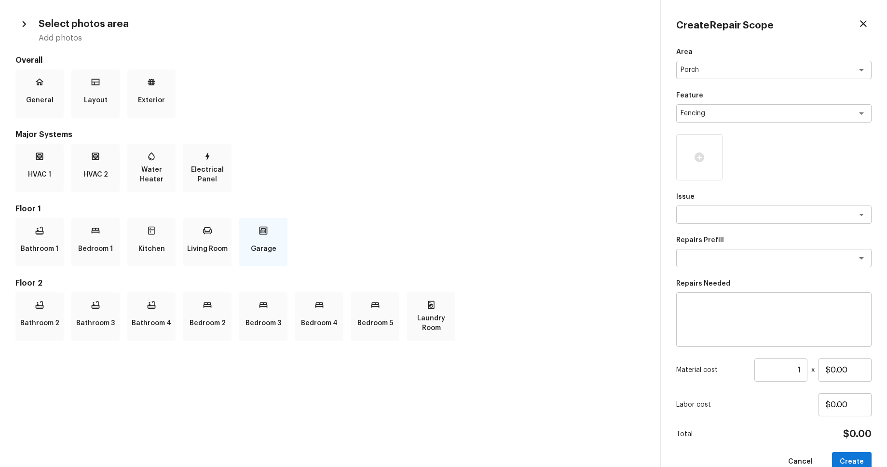
click at [256, 237] on div "Garage" at bounding box center [263, 242] width 48 height 48
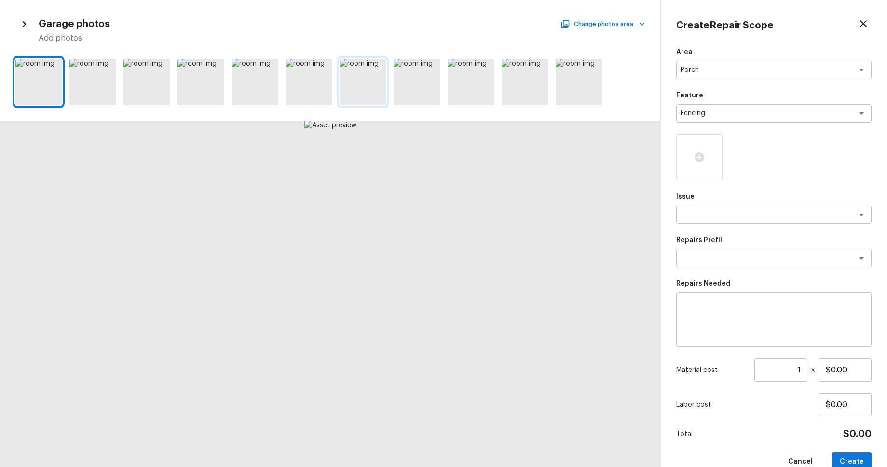
drag, startPoint x: 379, startPoint y: 69, endPoint x: 387, endPoint y: 70, distance: 7.8
click at [378, 69] on icon at bounding box center [378, 68] width 10 height 10
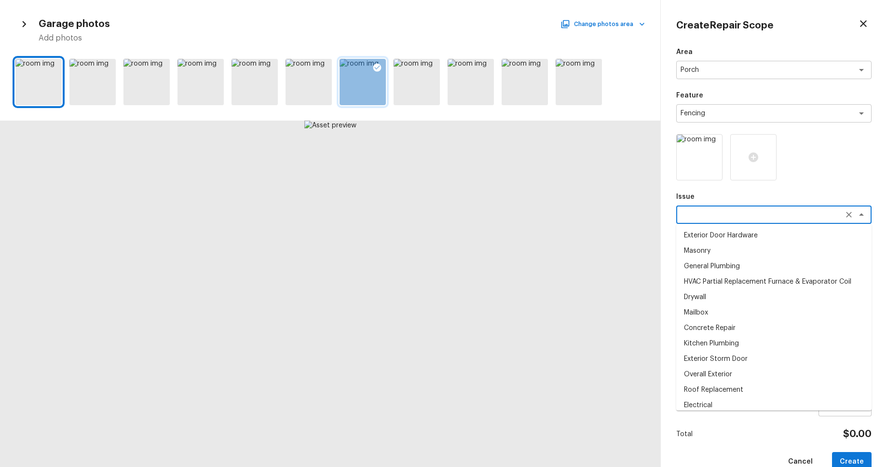
click at [774, 215] on textarea at bounding box center [761, 215] width 160 height 10
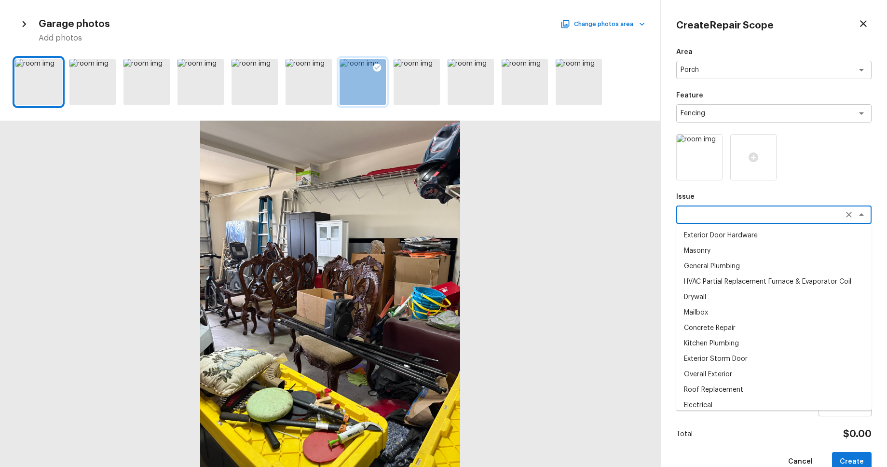
click at [752, 238] on li "Exterior Door Hardware" at bounding box center [774, 235] width 195 height 15
type textarea "Exterior Door Hardware"
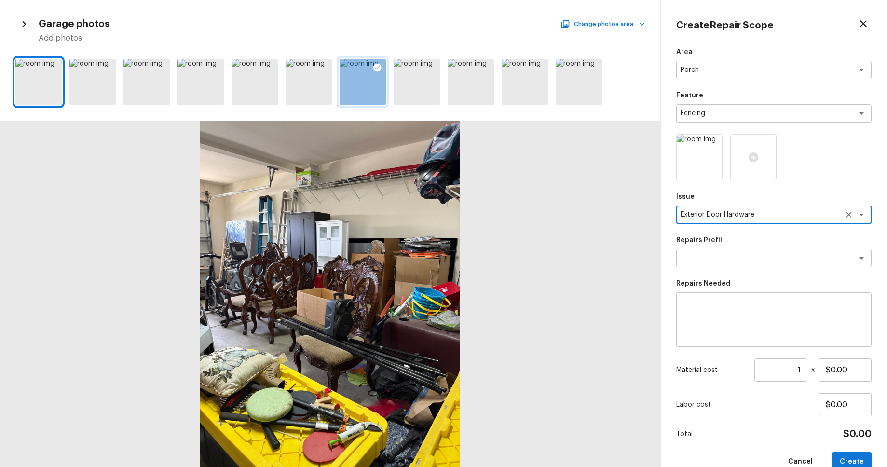
click at [805, 329] on textarea at bounding box center [774, 320] width 182 height 39
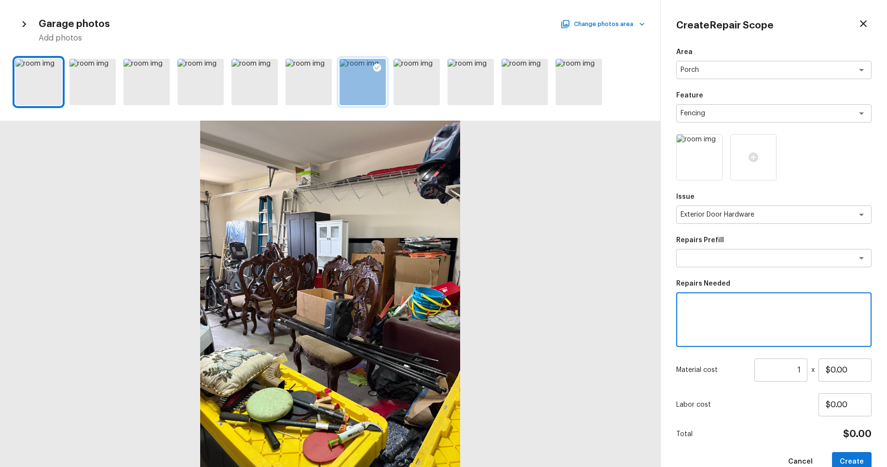
scroll to position [20, 0]
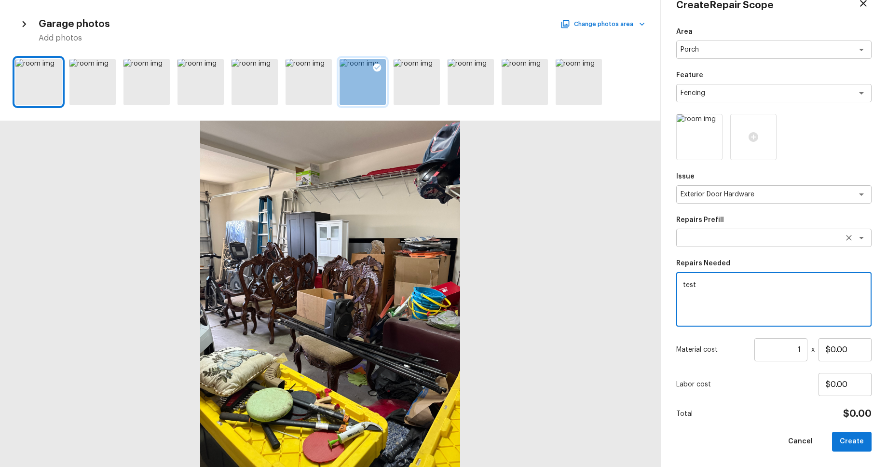
click at [805, 232] on div "x ​" at bounding box center [774, 238] width 195 height 18
type textarea "test"
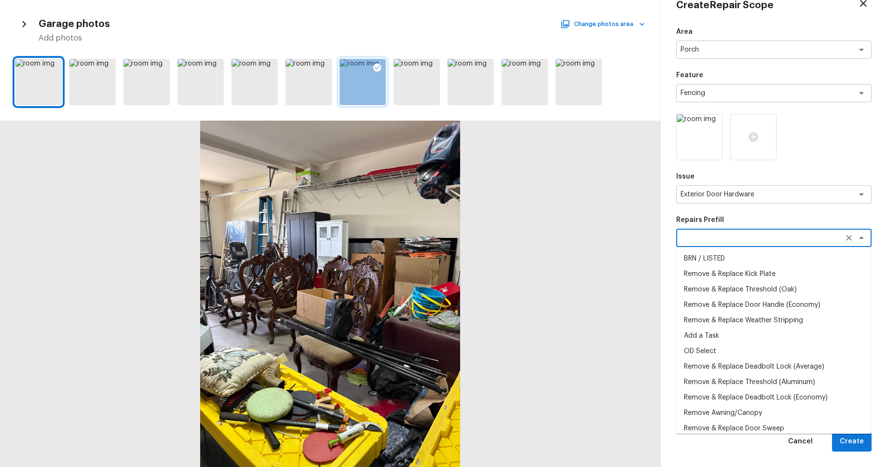
click at [785, 320] on li "Remove & Replace Weather Stripping" at bounding box center [774, 320] width 195 height 15
type textarea "Remove & Replace Weather Stripping"
type textarea "Remove the existing weather stripping on all 3 sides of the door jamb, prep/cle…"
type input "$28.53"
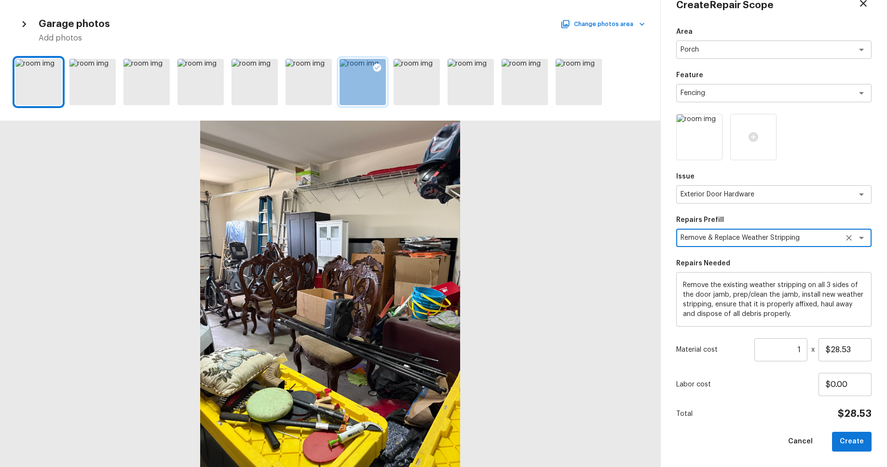
click at [852, 440] on button "Create" at bounding box center [852, 442] width 40 height 20
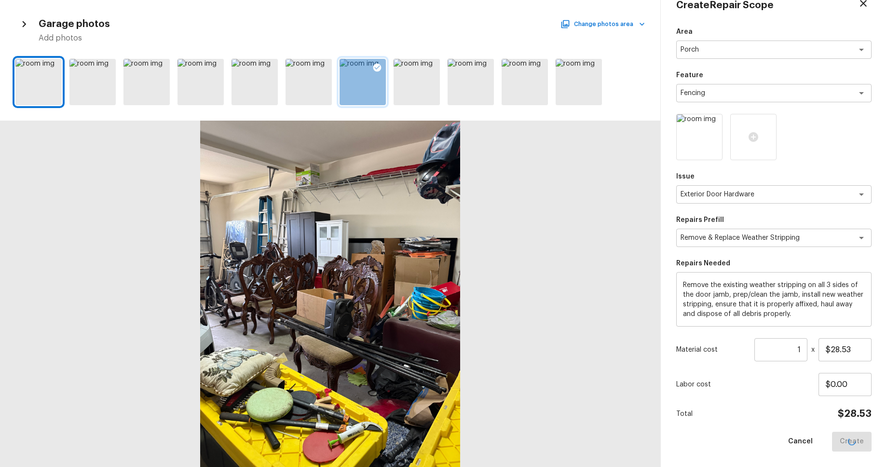
type input "$0.00"
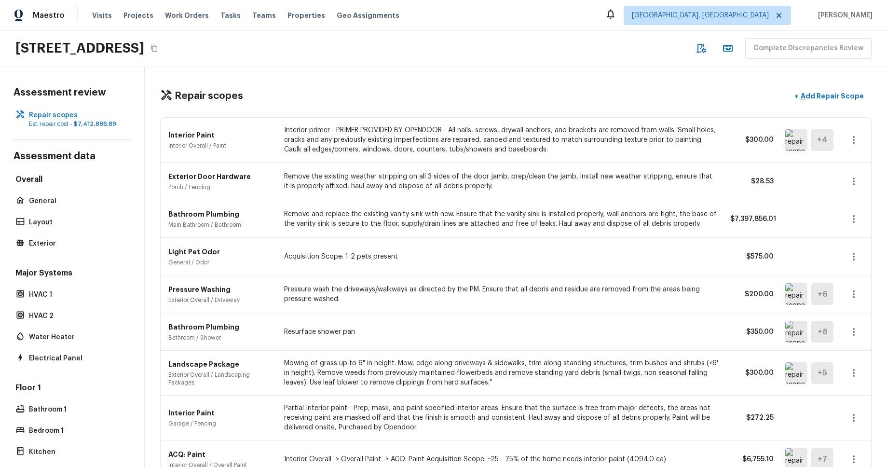
click at [655, 41] on div "16154 Skyridge Dr, Riverside, CA 92503 Complete Discrepancies Review" at bounding box center [443, 48] width 887 height 37
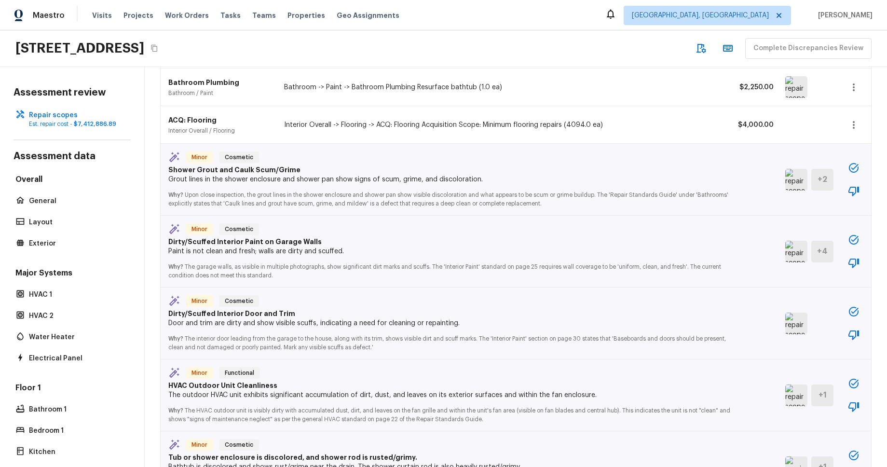
scroll to position [445, 0]
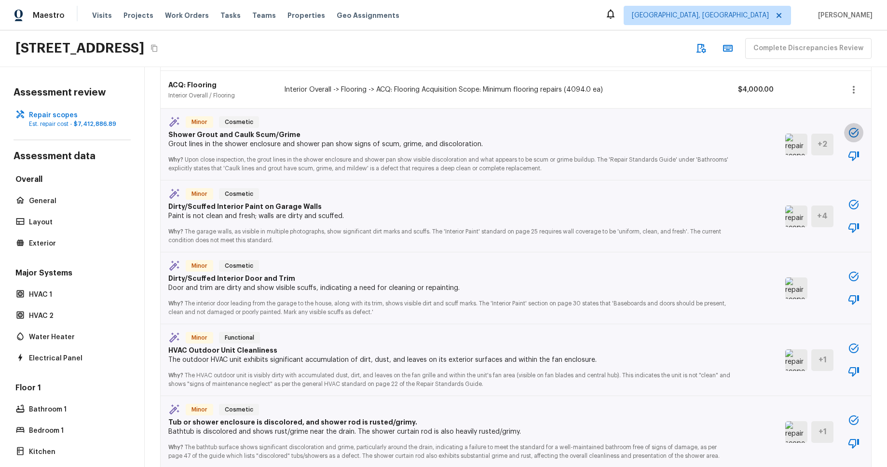
click at [853, 133] on icon "button" at bounding box center [854, 133] width 12 height 12
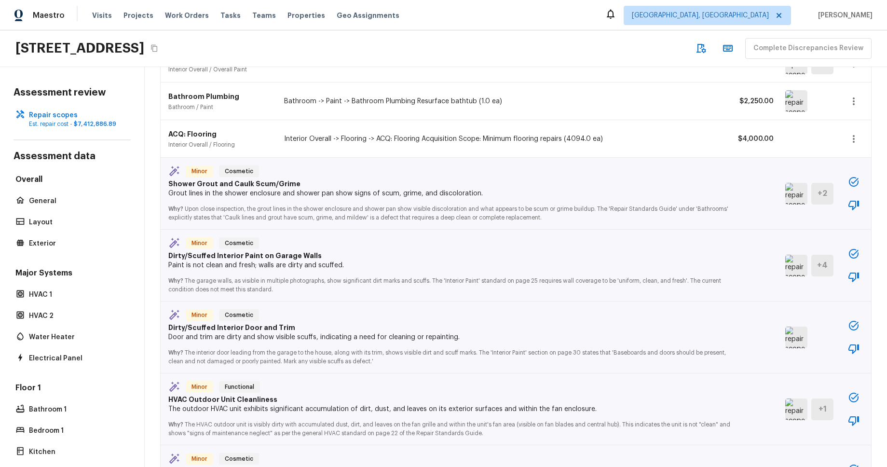
scroll to position [411, 0]
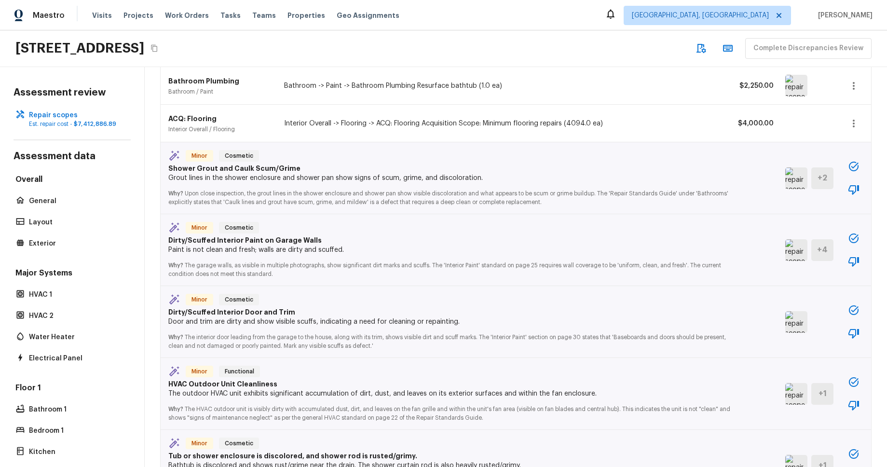
click at [854, 165] on icon "button" at bounding box center [854, 167] width 12 height 12
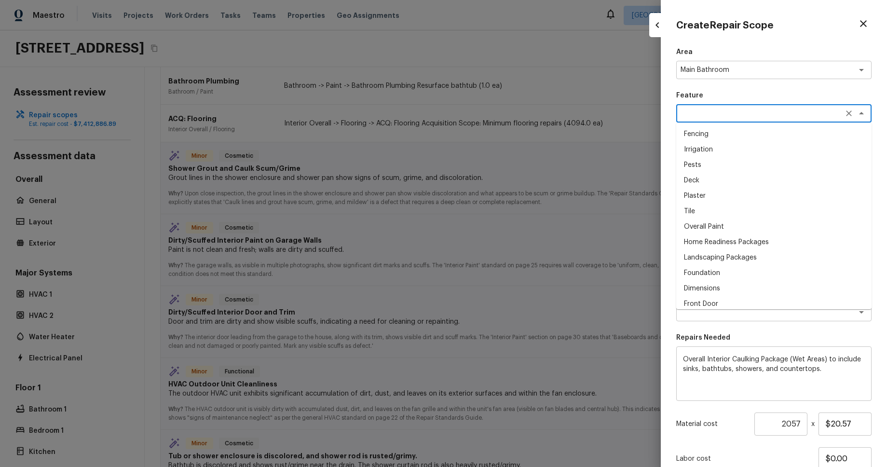
click at [827, 117] on textarea at bounding box center [761, 114] width 160 height 10
click at [808, 148] on li "Irrigation" at bounding box center [774, 149] width 195 height 15
type textarea "Irrigation"
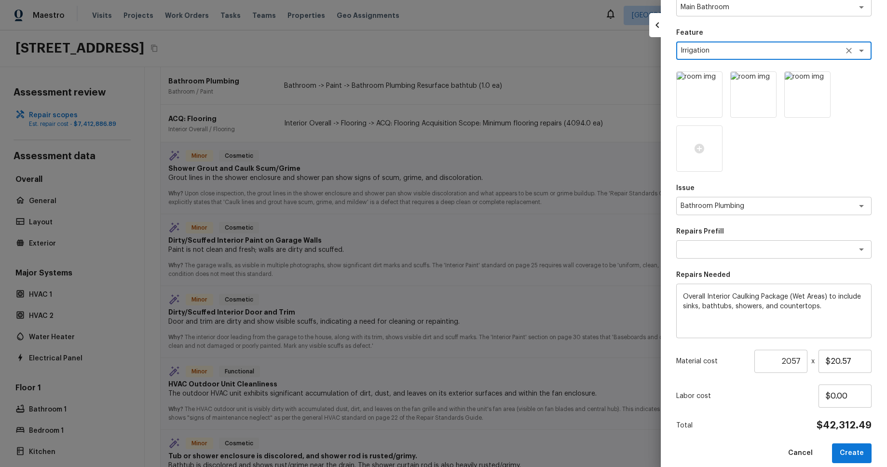
scroll to position [74, 0]
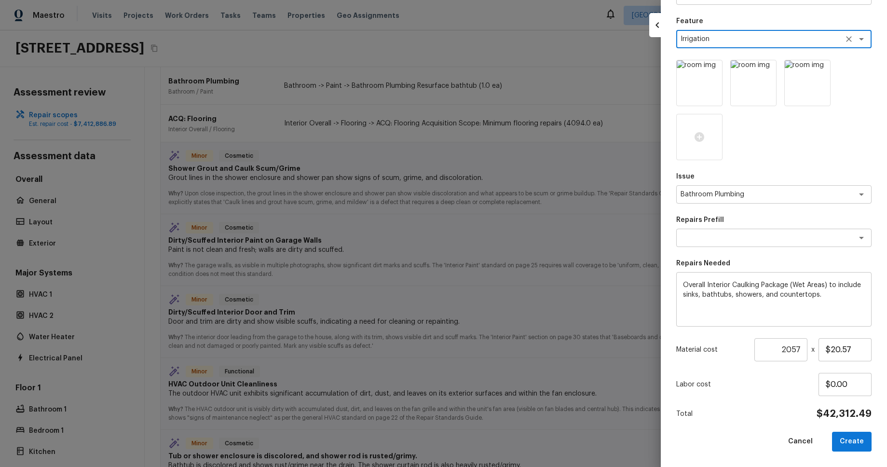
click at [856, 442] on button "Create" at bounding box center [852, 442] width 40 height 20
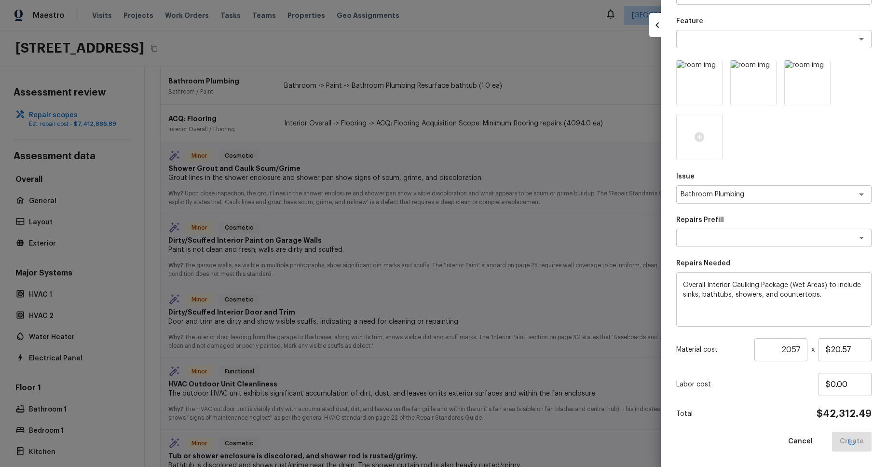
type input "1"
type input "$0.00"
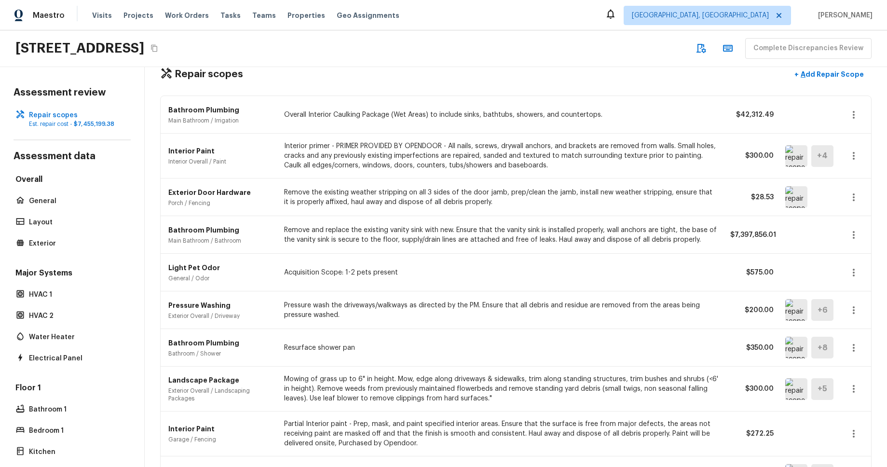
scroll to position [19, 0]
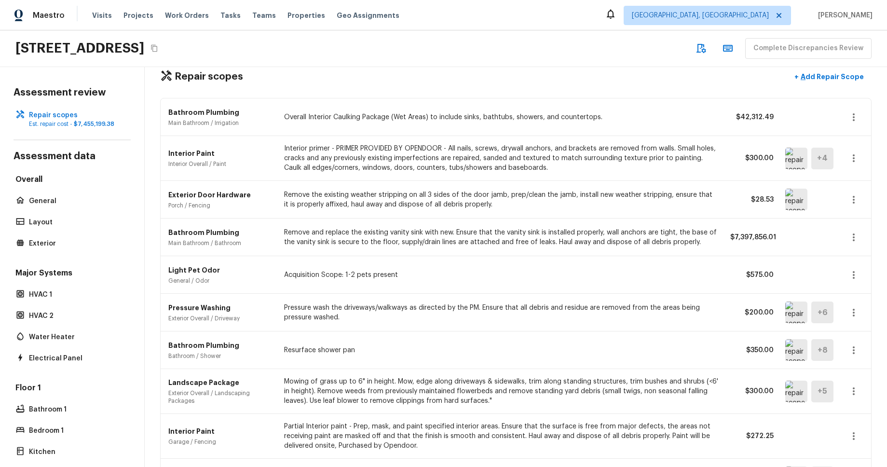
click at [854, 116] on icon "button" at bounding box center [854, 117] width 2 height 8
click at [848, 135] on li "Edit" at bounding box center [850, 145] width 63 height 29
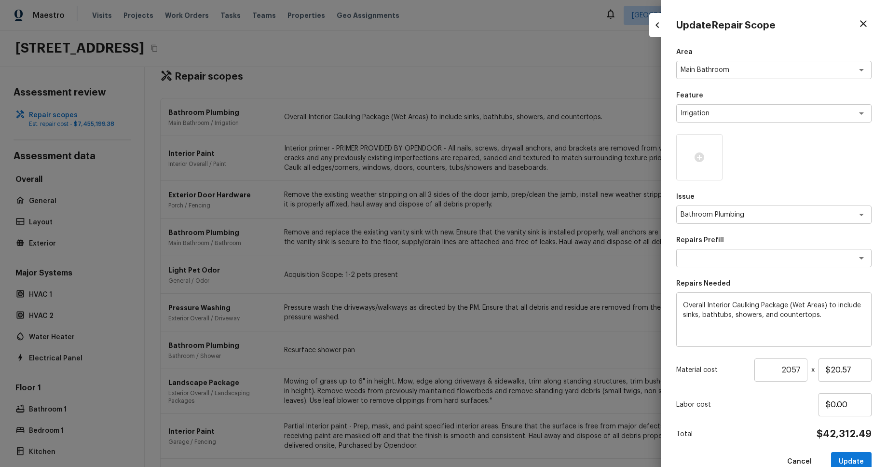
click at [803, 40] on div "Update Repair Scope Area Main Bathroom x ​ Feature Irrigation x ​ Issue Bathroo…" at bounding box center [774, 233] width 226 height 467
drag, startPoint x: 865, startPoint y: 25, endPoint x: 849, endPoint y: 28, distance: 15.8
click at [864, 25] on icon "button" at bounding box center [864, 24] width 12 height 12
type input "1"
type input "$0.00"
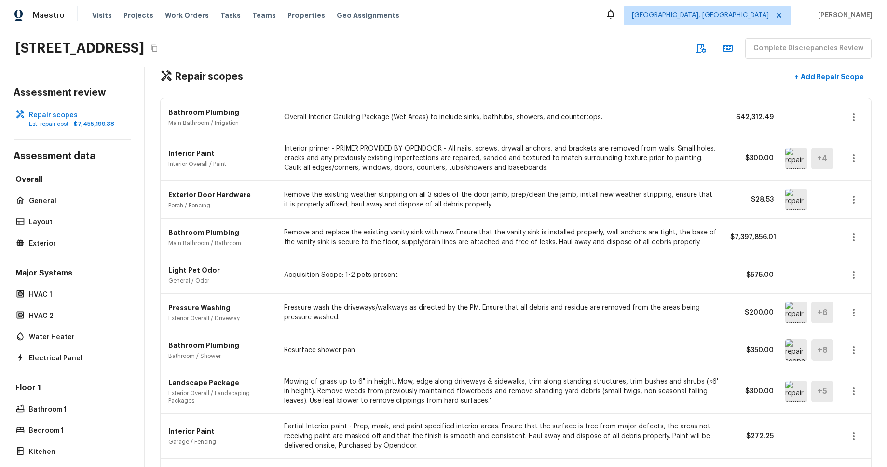
click at [687, 54] on div "16154 Skyridge Dr, Riverside, CA 92503 Complete Discrepancies Review" at bounding box center [443, 48] width 887 height 37
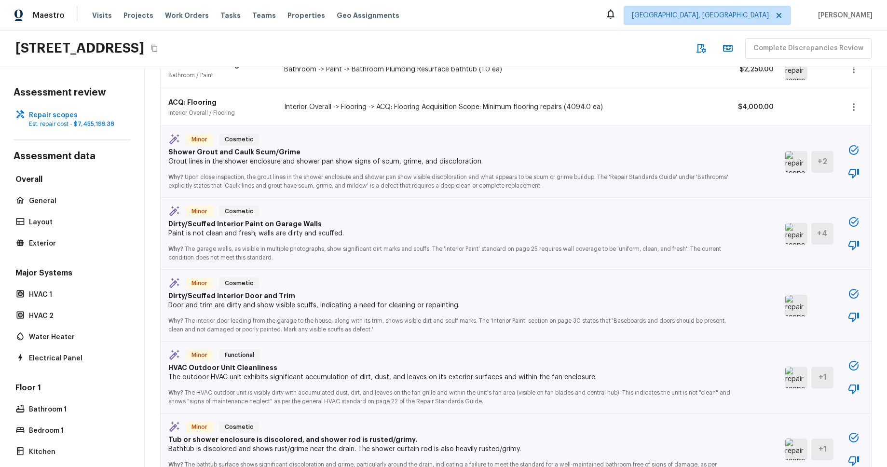
scroll to position [456, 0]
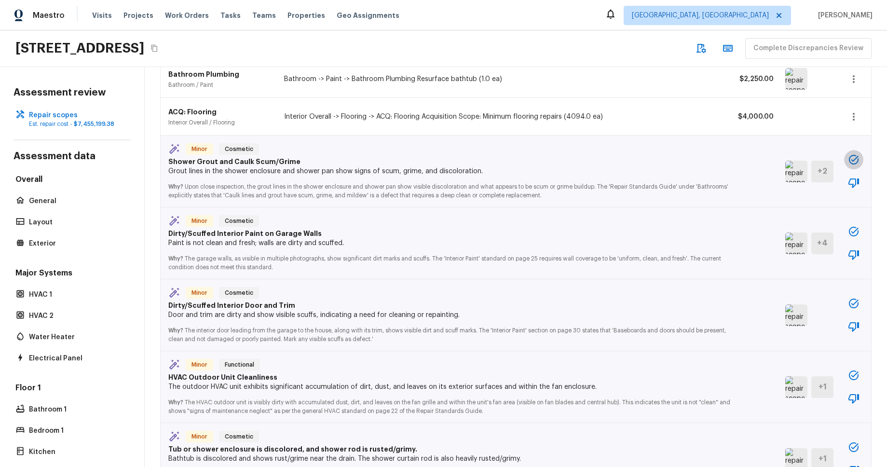
click at [854, 159] on icon "button" at bounding box center [854, 160] width 12 height 12
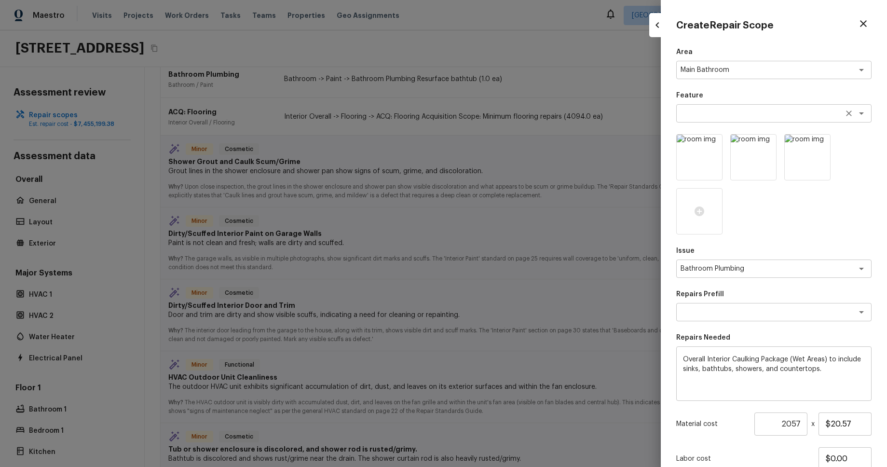
click at [774, 113] on textarea at bounding box center [761, 114] width 160 height 10
click at [866, 113] on icon "Open" at bounding box center [862, 114] width 12 height 12
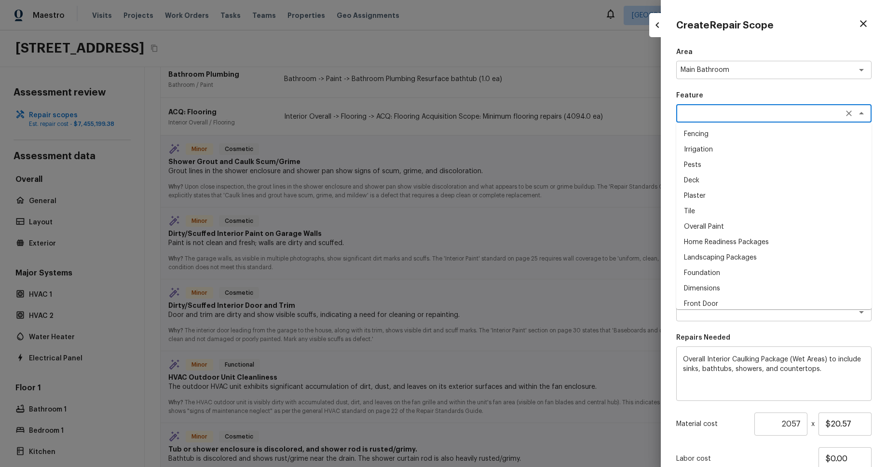
click at [810, 195] on li "Plaster" at bounding box center [774, 195] width 195 height 15
type textarea "Plaster"
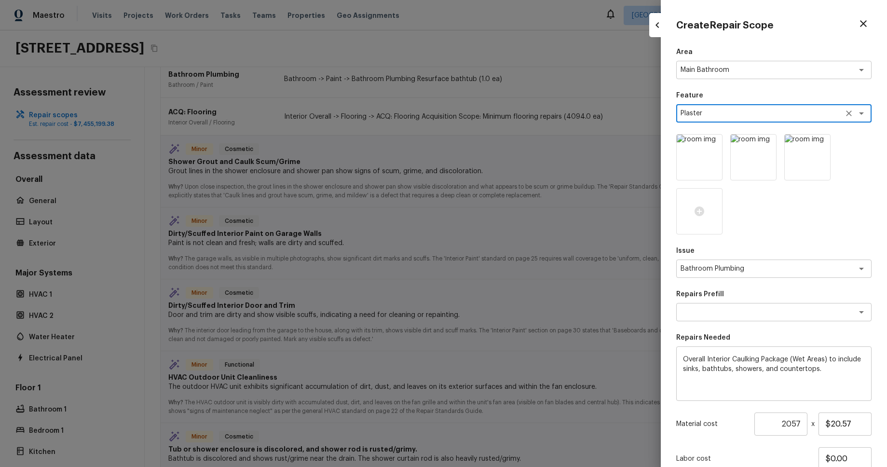
scroll to position [74, 0]
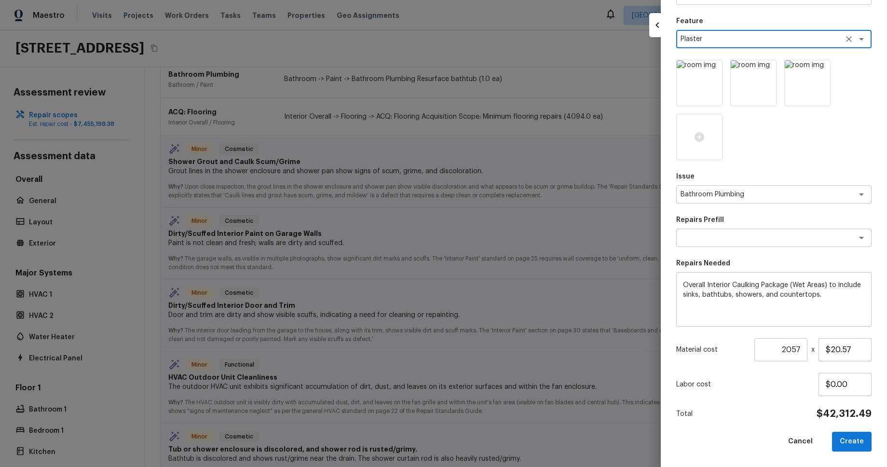
click at [849, 443] on button "Create" at bounding box center [852, 442] width 40 height 20
type input "1"
type input "$0.00"
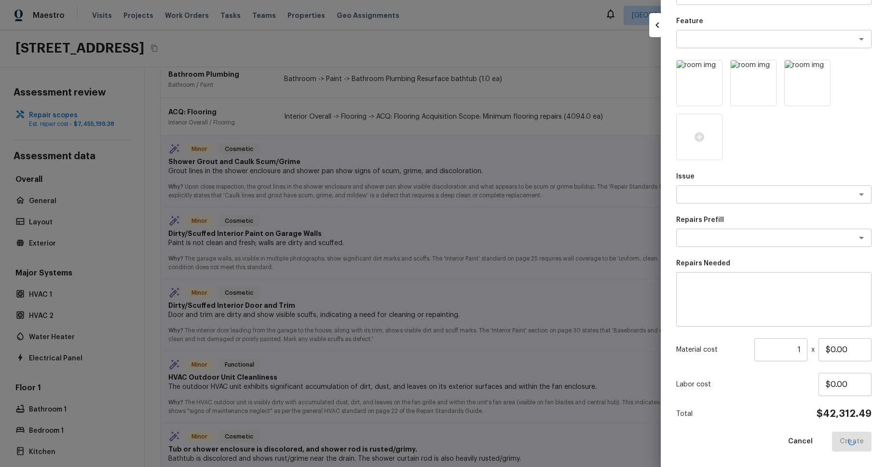
scroll to position [20, 0]
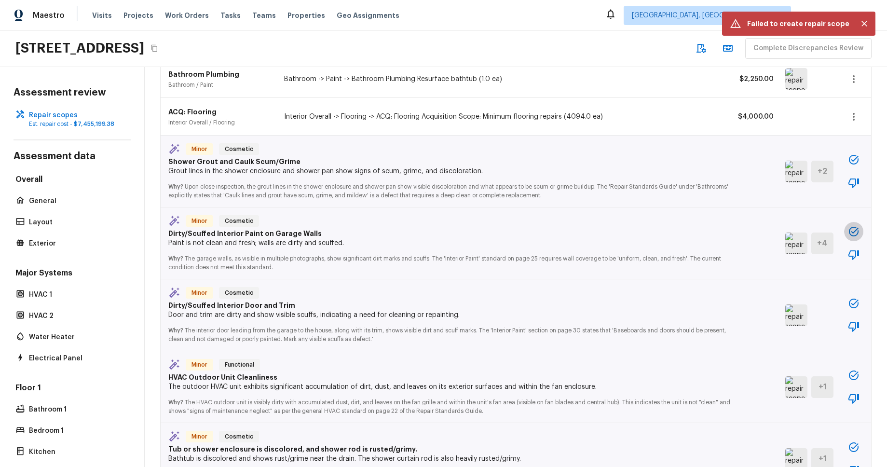
click at [852, 228] on icon "button" at bounding box center [854, 232] width 10 height 10
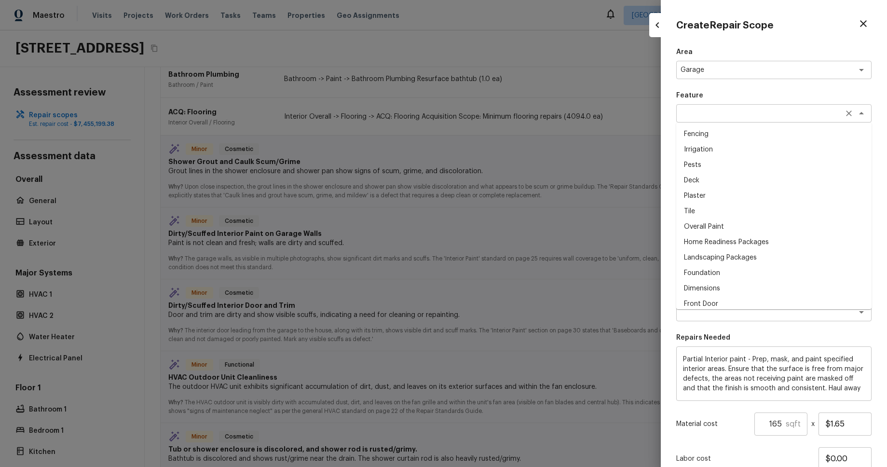
click at [796, 109] on div "x ​" at bounding box center [774, 113] width 195 height 18
click at [764, 199] on li "Plaster" at bounding box center [774, 195] width 195 height 15
type textarea "Plaster"
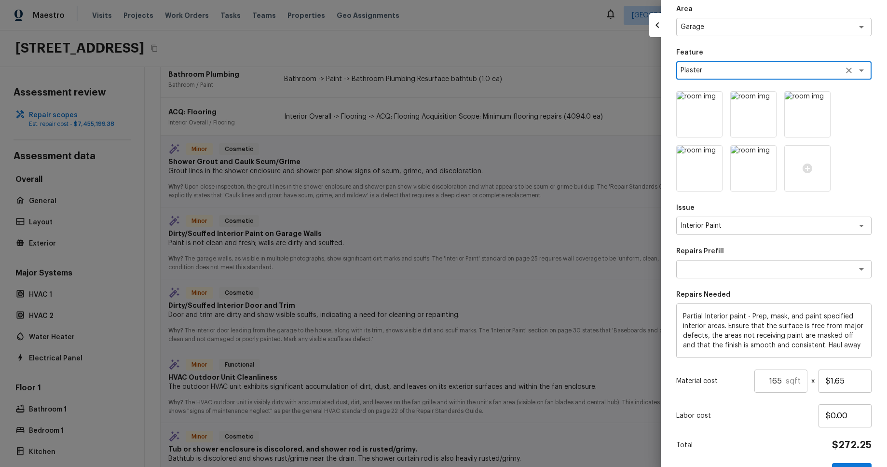
scroll to position [74, 0]
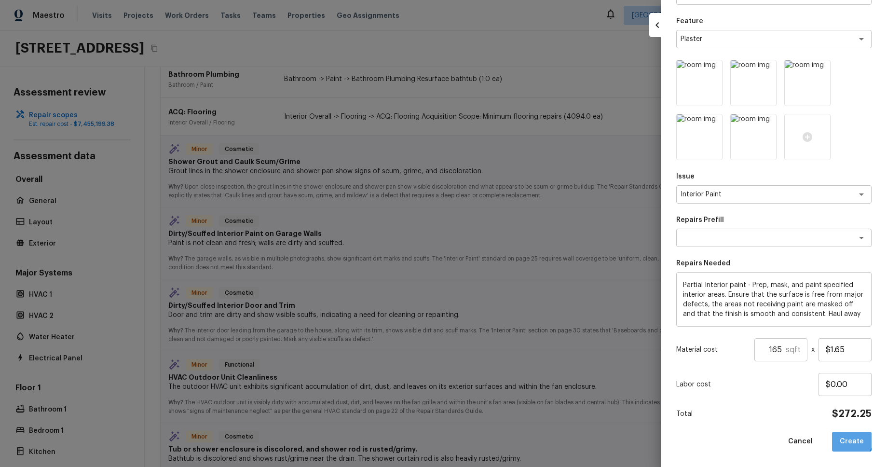
click at [842, 436] on button "Create" at bounding box center [852, 442] width 40 height 20
type input "1"
type input "$0.00"
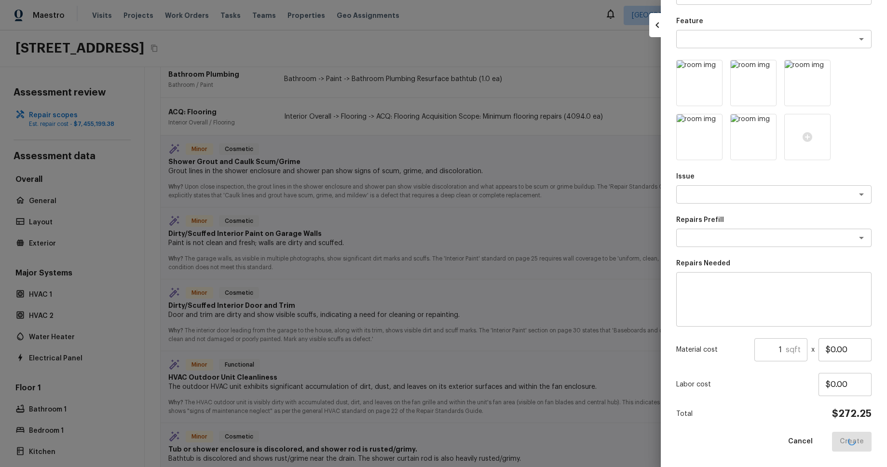
scroll to position [20, 0]
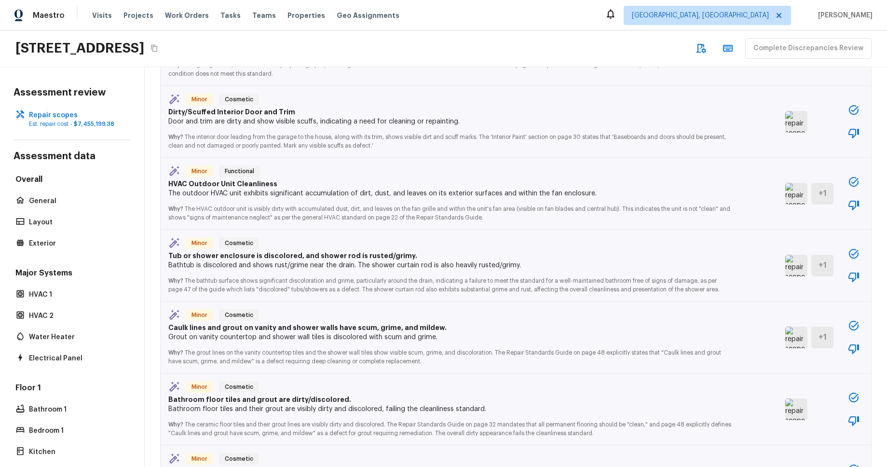
scroll to position [769, 0]
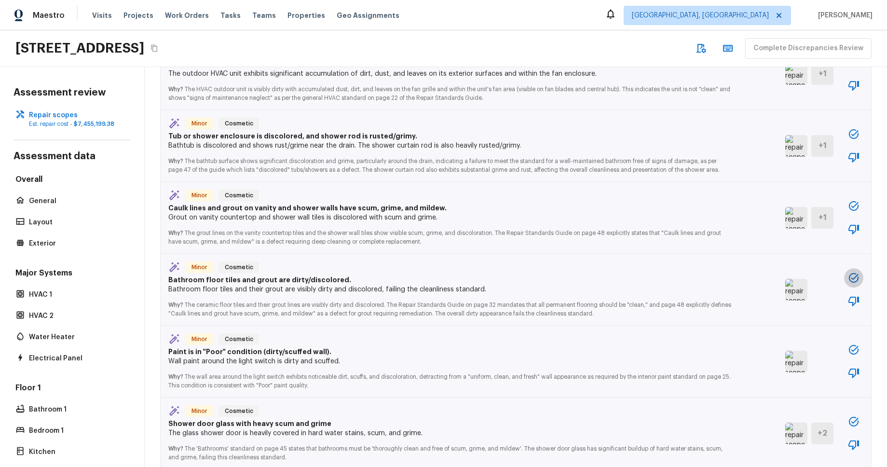
click at [856, 278] on icon "button" at bounding box center [854, 278] width 12 height 12
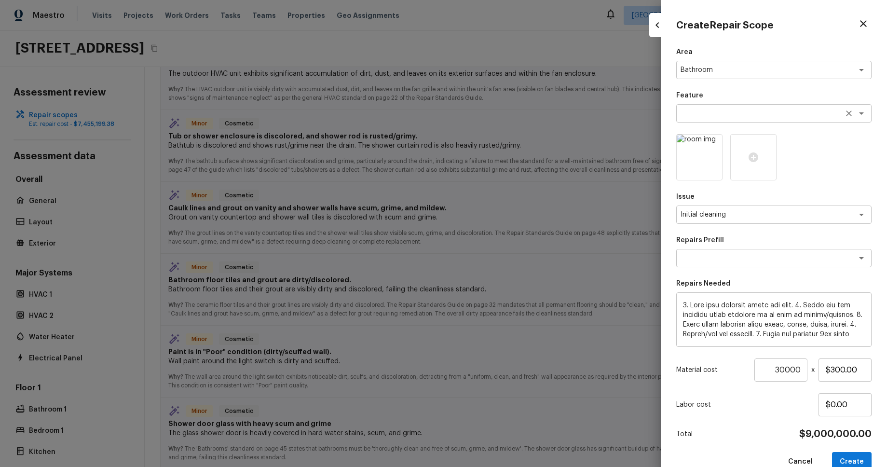
click at [782, 106] on div "x ​" at bounding box center [774, 113] width 195 height 18
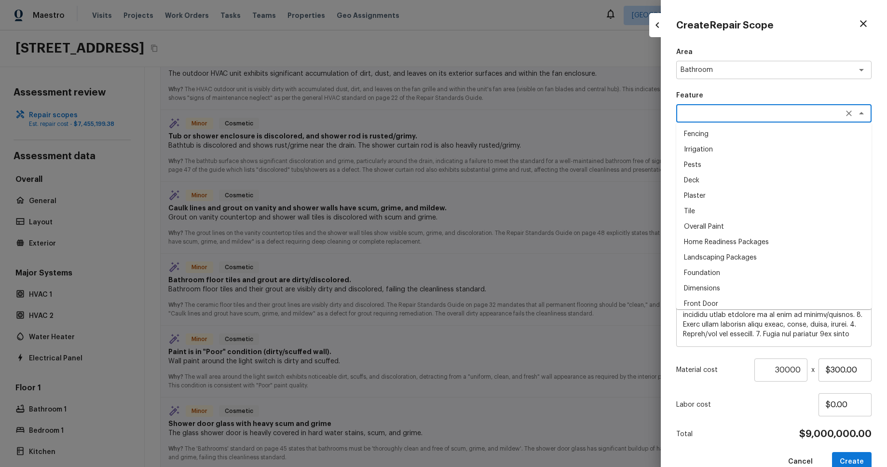
click at [765, 195] on li "Plaster" at bounding box center [774, 195] width 195 height 15
type textarea "Plaster"
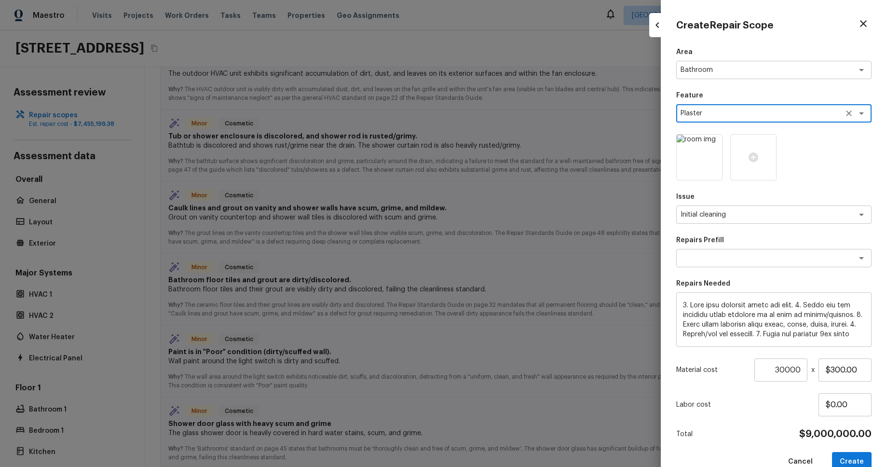
scroll to position [20, 0]
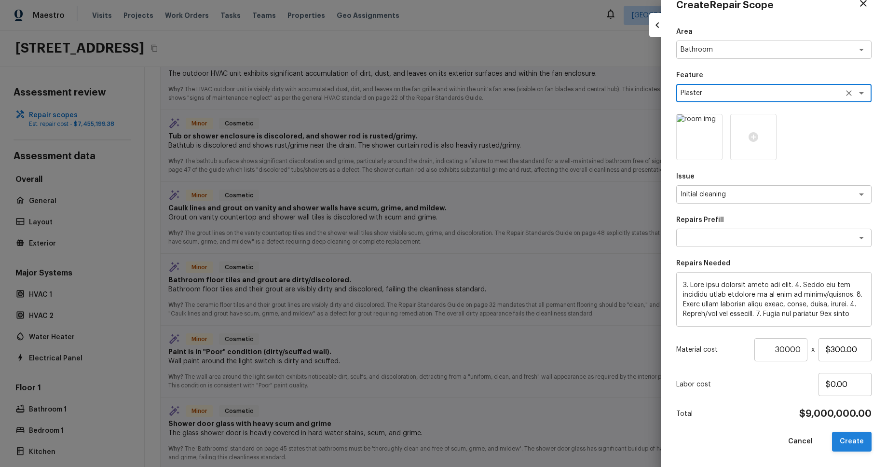
click at [847, 439] on button "Create" at bounding box center [852, 442] width 40 height 20
type input "1"
type input "$0.00"
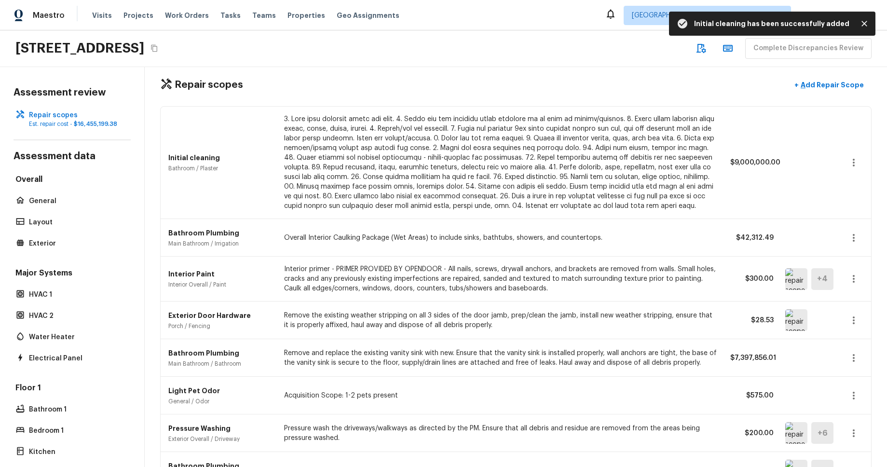
scroll to position [0, 0]
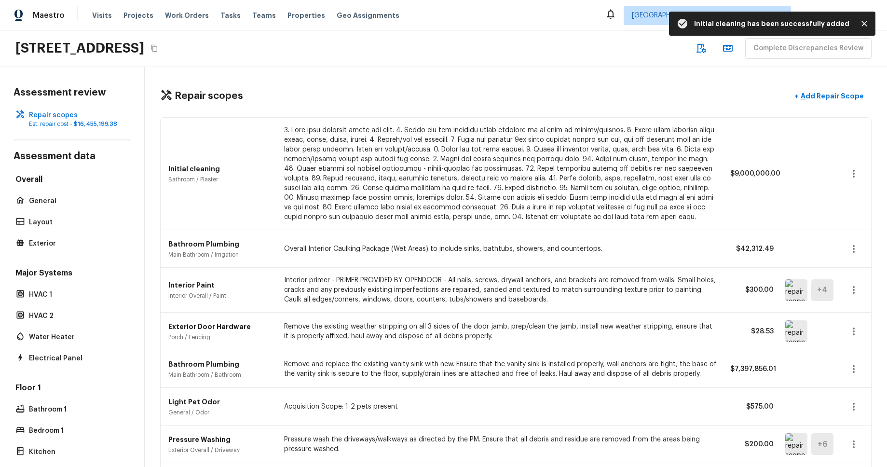
click at [854, 173] on icon "button" at bounding box center [854, 174] width 2 height 8
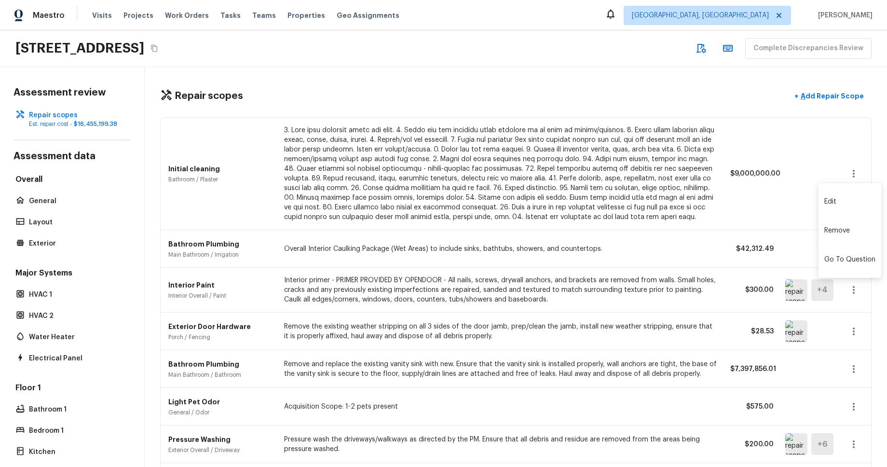
click at [826, 155] on div at bounding box center [443, 233] width 887 height 467
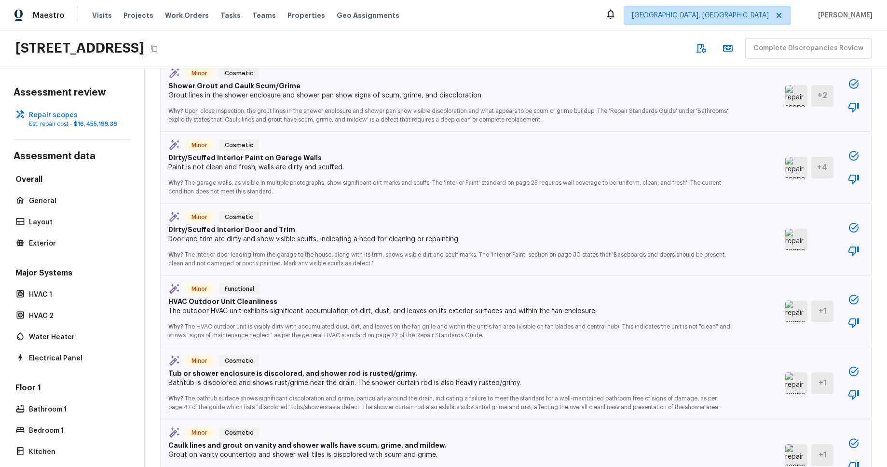
scroll to position [721, 0]
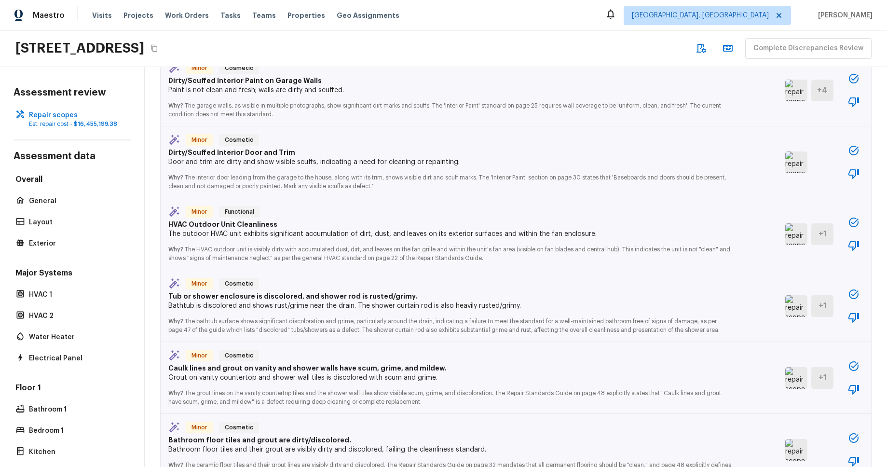
click at [852, 152] on icon "button" at bounding box center [854, 151] width 12 height 12
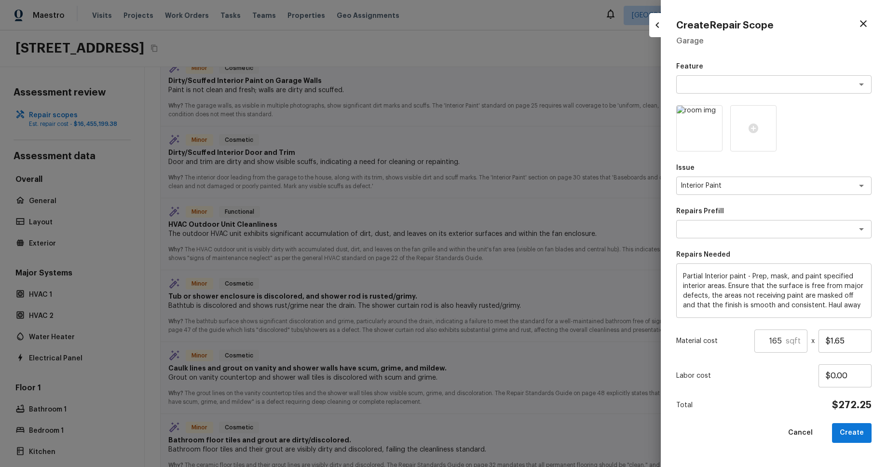
click at [638, 129] on div at bounding box center [443, 233] width 887 height 467
type input "1"
type input "$0.00"
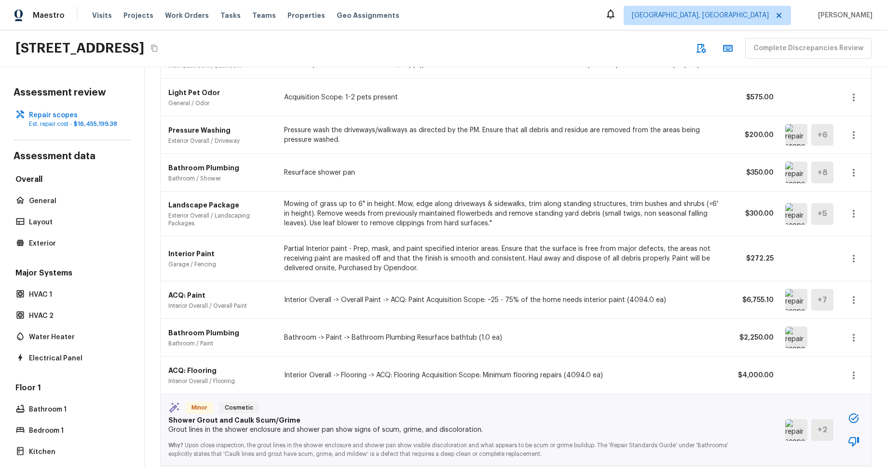
scroll to position [296, 0]
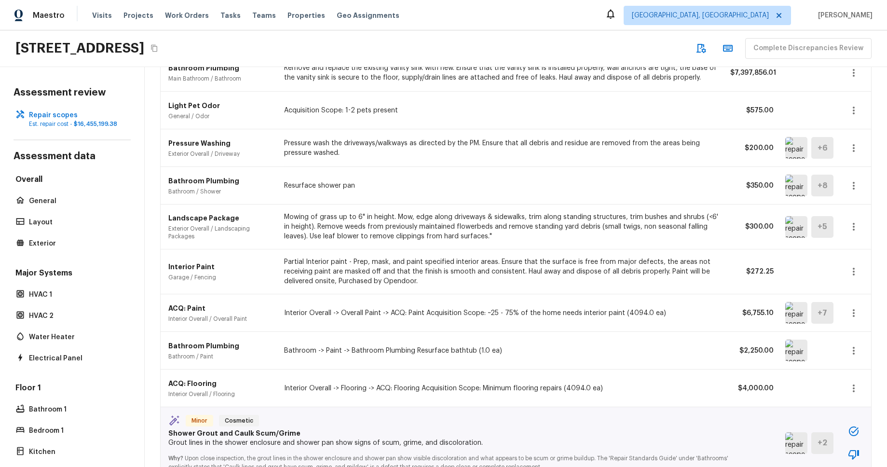
click at [848, 152] on icon "button" at bounding box center [854, 148] width 12 height 12
click at [849, 166] on li "Edit" at bounding box center [850, 176] width 63 height 29
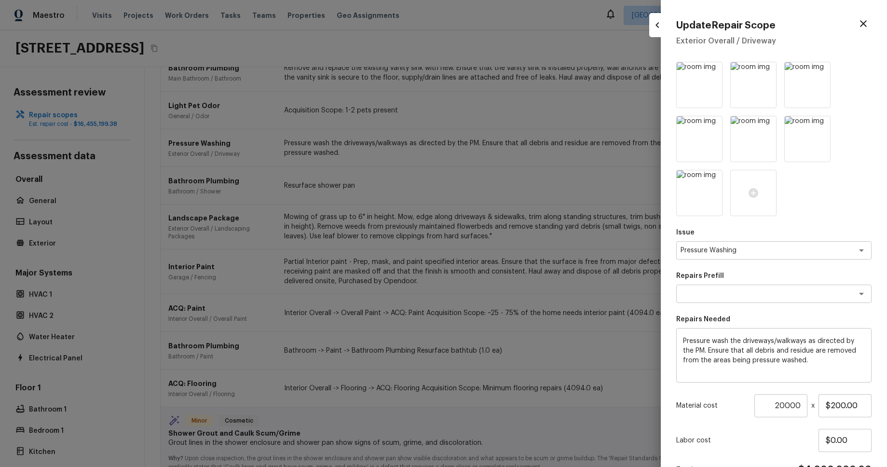
click at [605, 164] on div at bounding box center [443, 233] width 887 height 467
type input "1"
type input "$0.00"
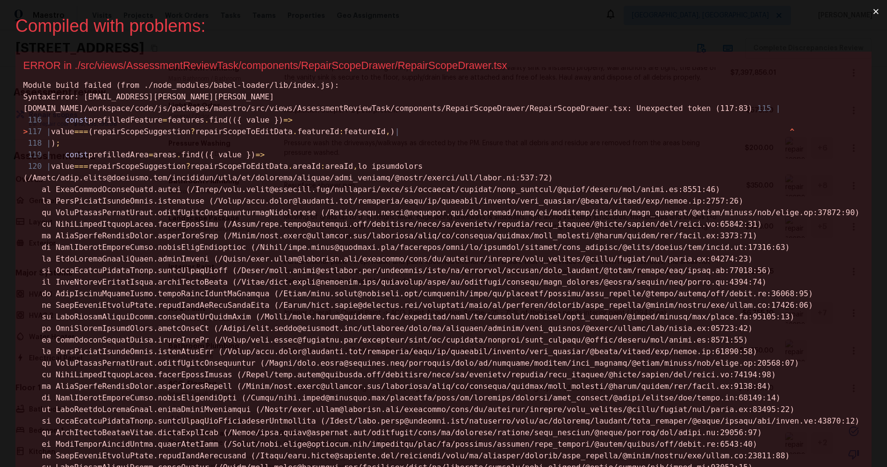
scroll to position [0, 0]
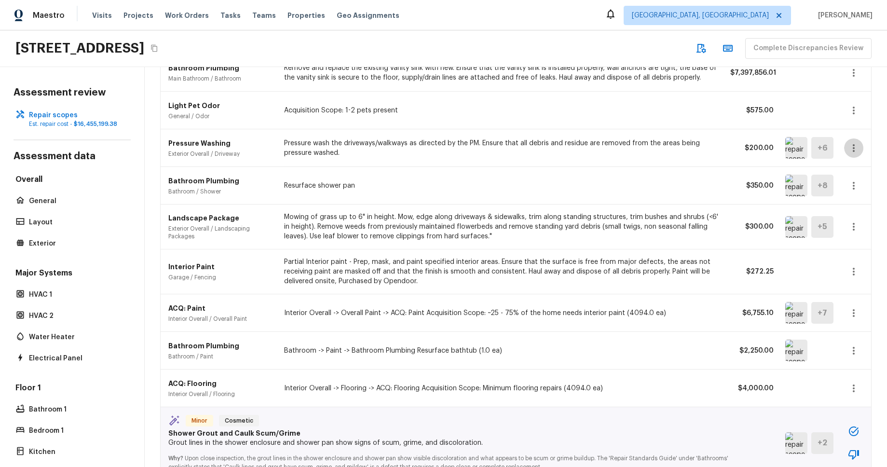
click at [856, 145] on icon "button" at bounding box center [854, 148] width 12 height 12
click at [848, 167] on li "Edit" at bounding box center [850, 176] width 63 height 29
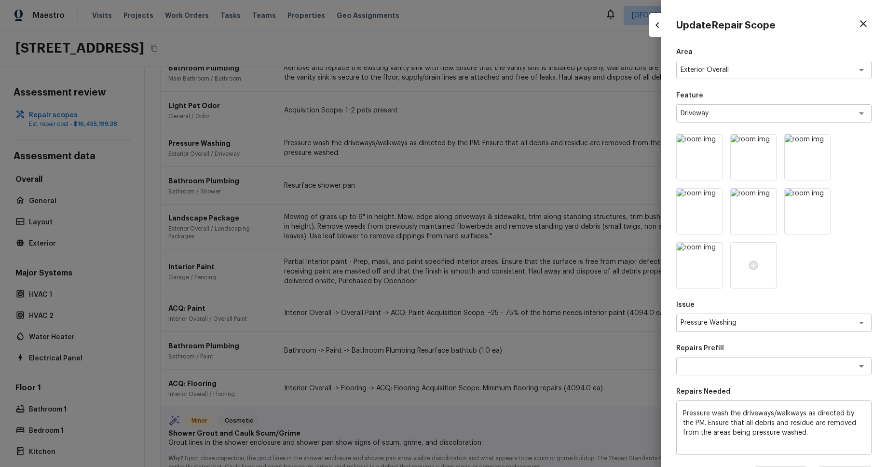
click at [573, 165] on div at bounding box center [443, 233] width 887 height 467
type input "1"
type input "$0.00"
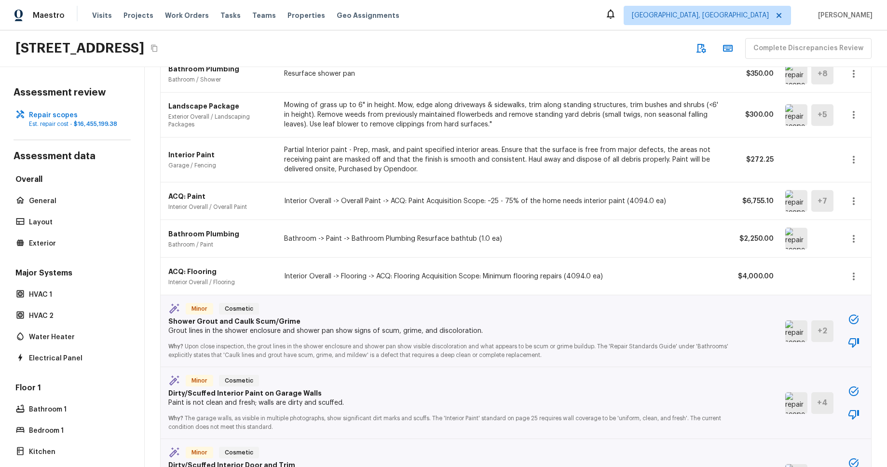
scroll to position [439, 0]
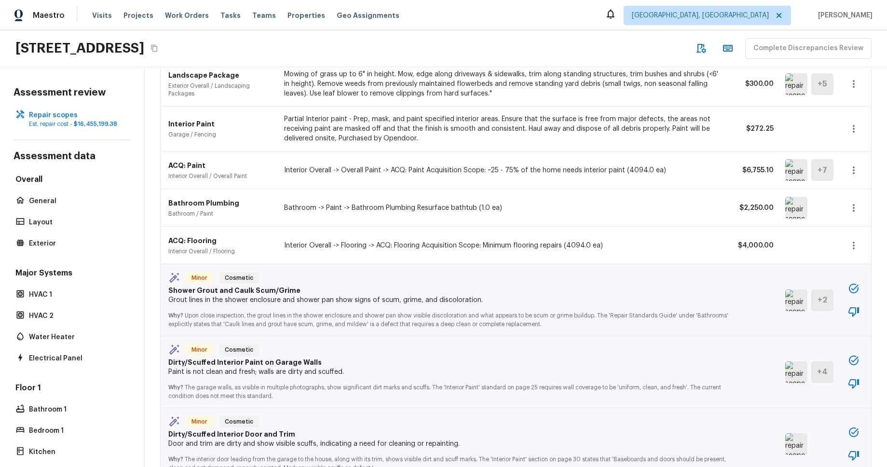
click at [852, 290] on icon "button" at bounding box center [854, 289] width 12 height 12
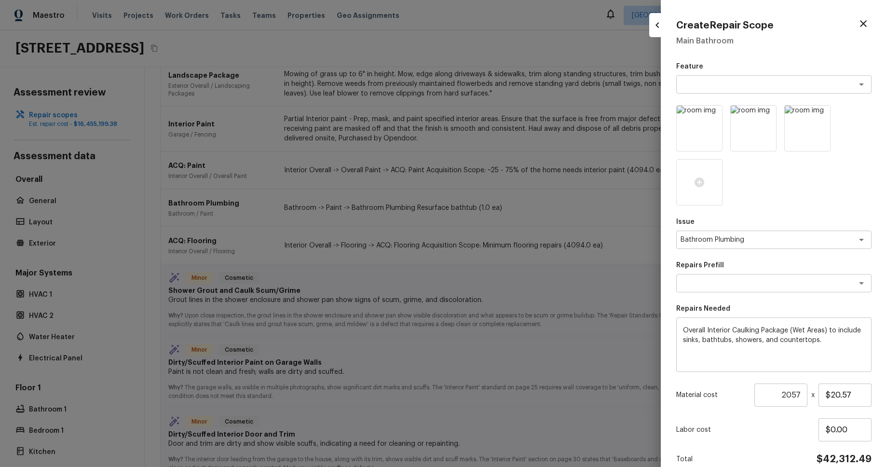
click at [620, 118] on div at bounding box center [443, 233] width 887 height 467
type input "1"
type input "$0.00"
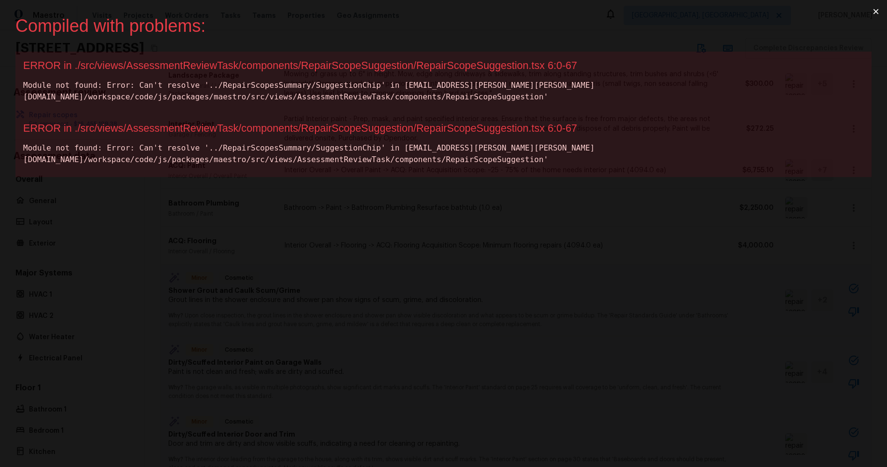
scroll to position [0, 0]
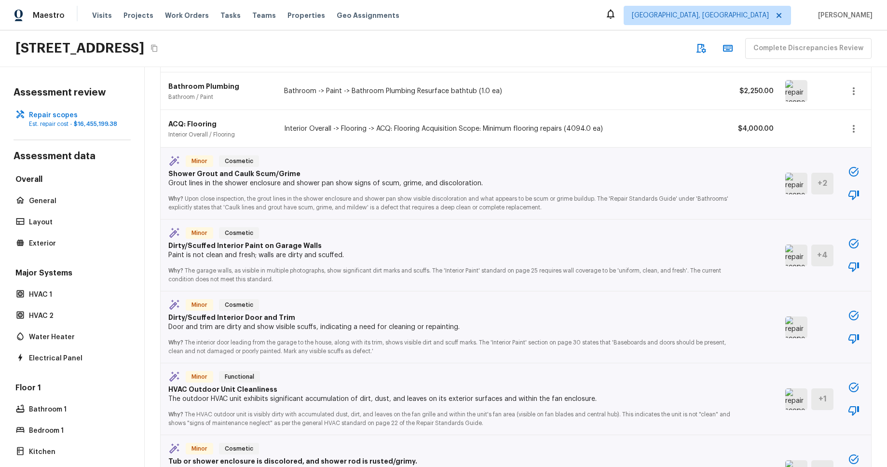
scroll to position [557, 0]
click at [849, 172] on icon "button" at bounding box center [854, 171] width 12 height 12
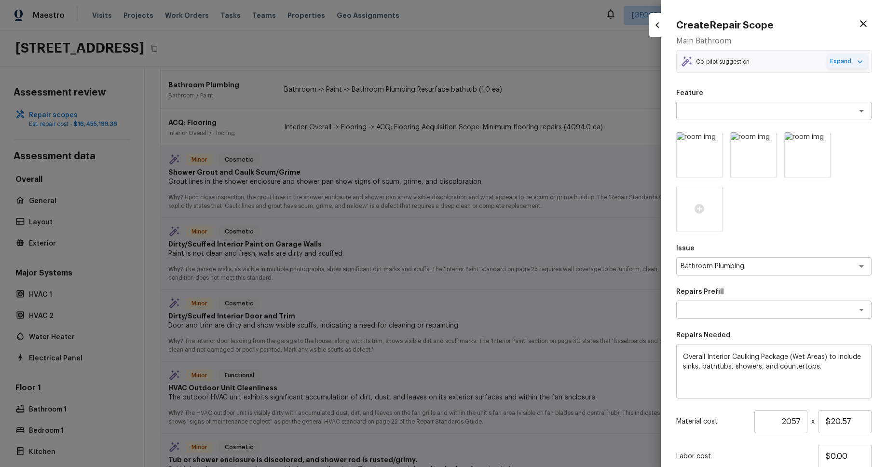
click at [856, 63] on icon "button" at bounding box center [861, 62] width 10 height 10
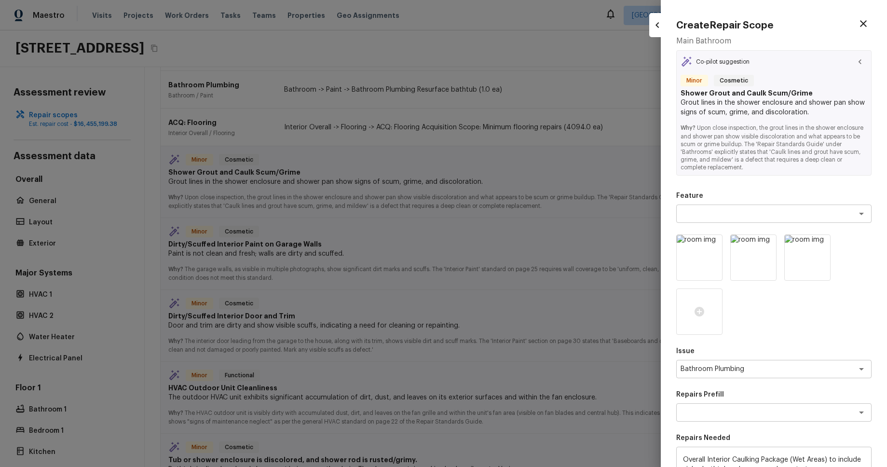
click at [856, 60] on icon "button" at bounding box center [861, 62] width 10 height 10
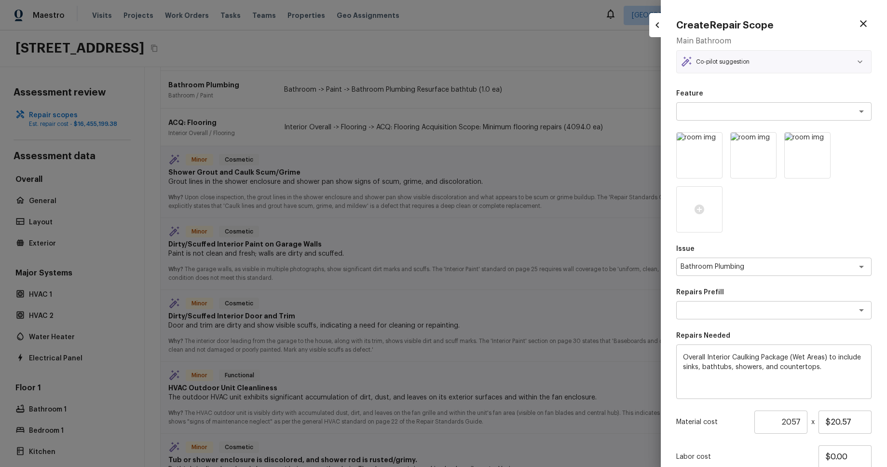
click at [805, 66] on div "Co-pilot suggestion" at bounding box center [774, 62] width 187 height 14
click at [858, 60] on icon "button" at bounding box center [861, 62] width 10 height 10
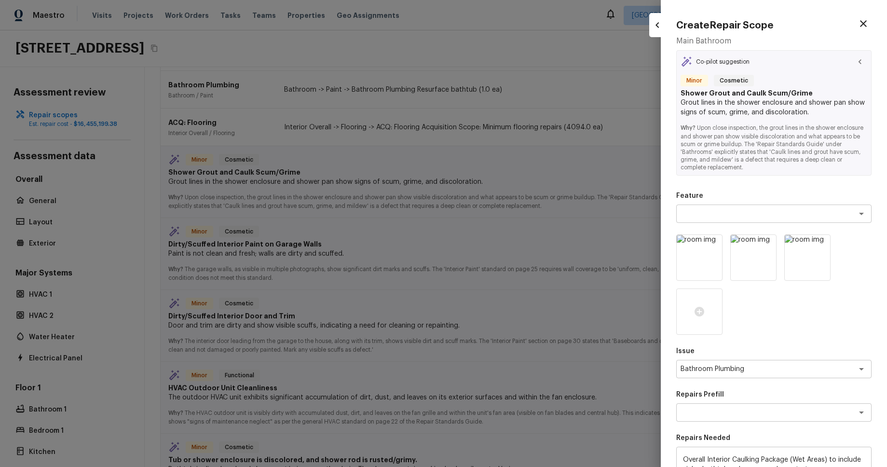
drag, startPoint x: 833, startPoint y: 61, endPoint x: 857, endPoint y: 60, distance: 23.7
click at [833, 61] on div "Co-pilot suggestion" at bounding box center [774, 62] width 187 height 14
click at [865, 59] on icon "button" at bounding box center [861, 62] width 10 height 10
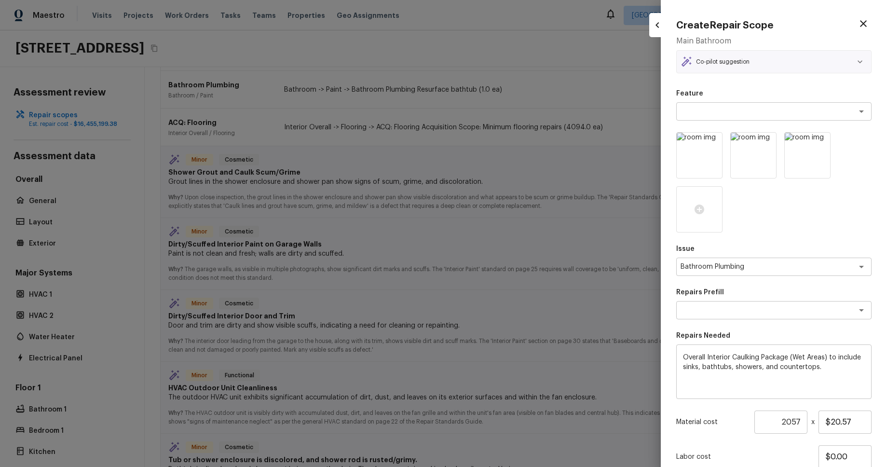
click at [774, 63] on div "Co-pilot suggestion" at bounding box center [774, 62] width 187 height 14
click at [859, 61] on icon "button" at bounding box center [860, 61] width 5 height 3
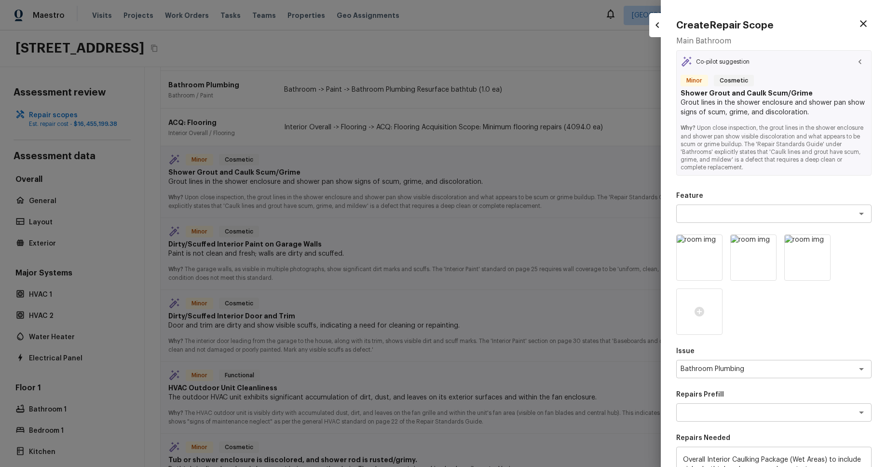
click at [779, 62] on div "Co-pilot suggestion" at bounding box center [774, 62] width 187 height 14
click at [782, 61] on div "Co-pilot suggestion" at bounding box center [774, 62] width 187 height 14
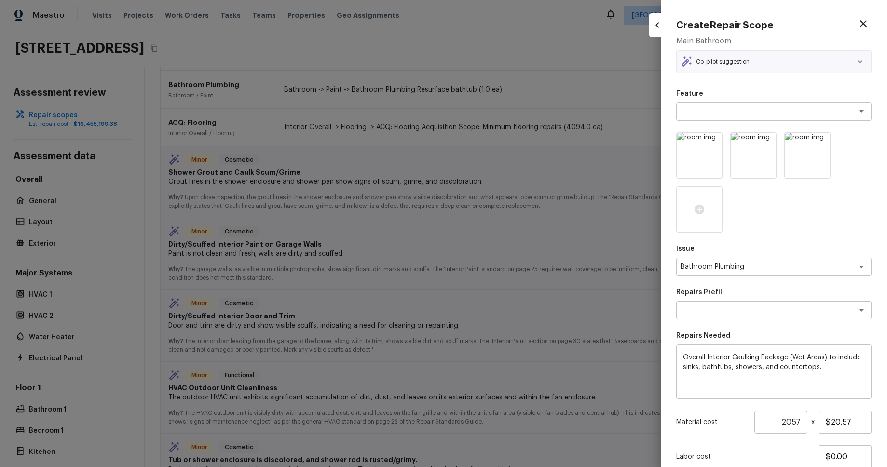
click at [787, 58] on div "Co-pilot suggestion" at bounding box center [774, 62] width 187 height 14
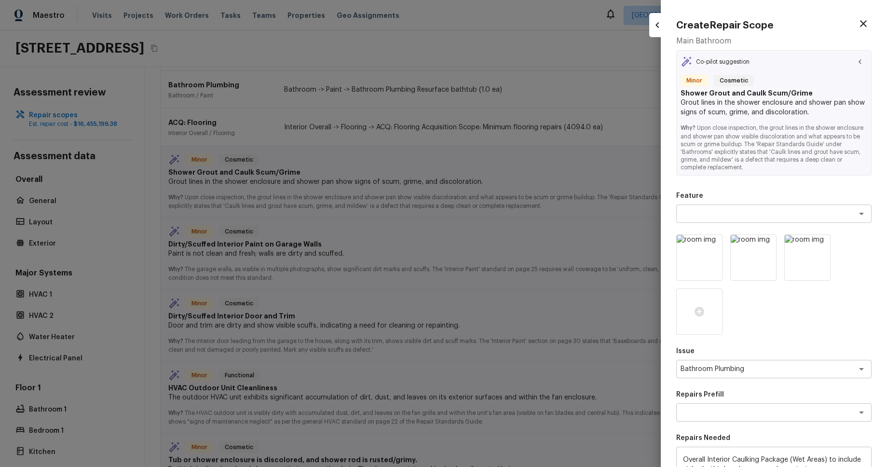
click at [748, 63] on p "Co-pilot suggestion" at bounding box center [723, 62] width 54 height 8
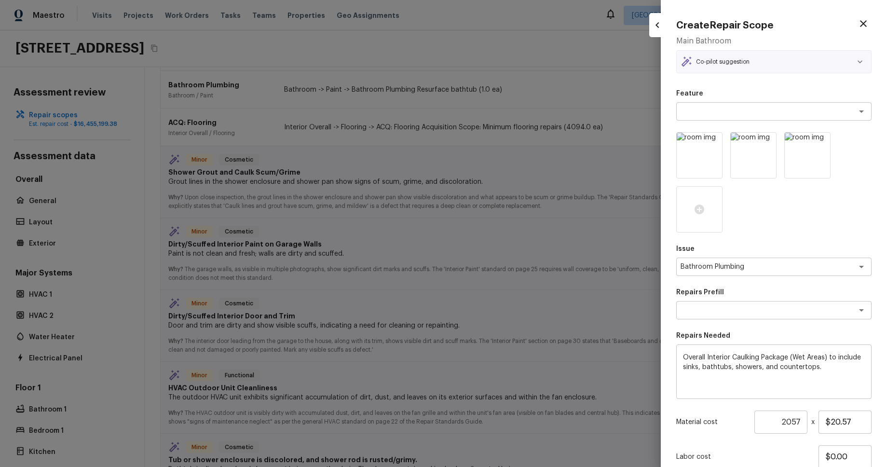
click at [748, 63] on p "Co-pilot suggestion" at bounding box center [723, 62] width 54 height 8
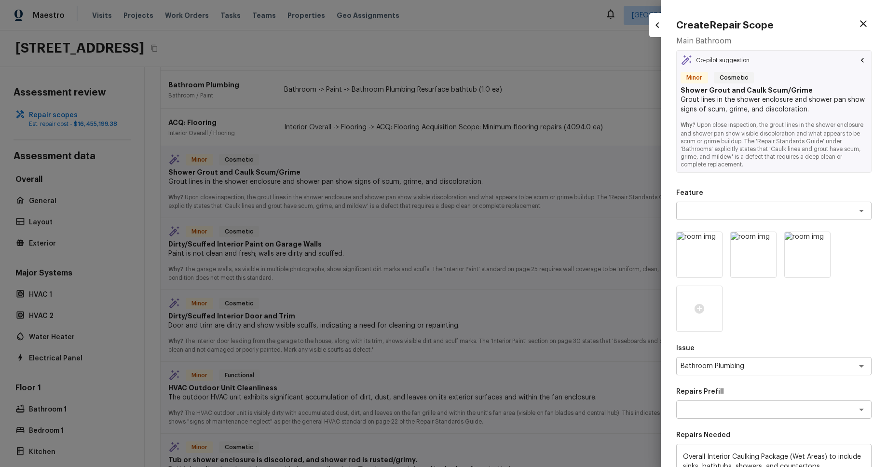
click at [798, 61] on div "Co-pilot suggestion" at bounding box center [774, 61] width 187 height 12
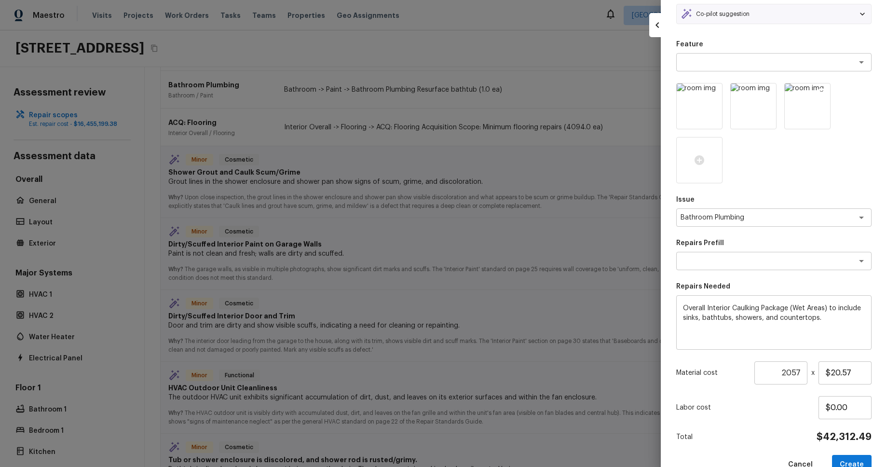
scroll to position [69, 0]
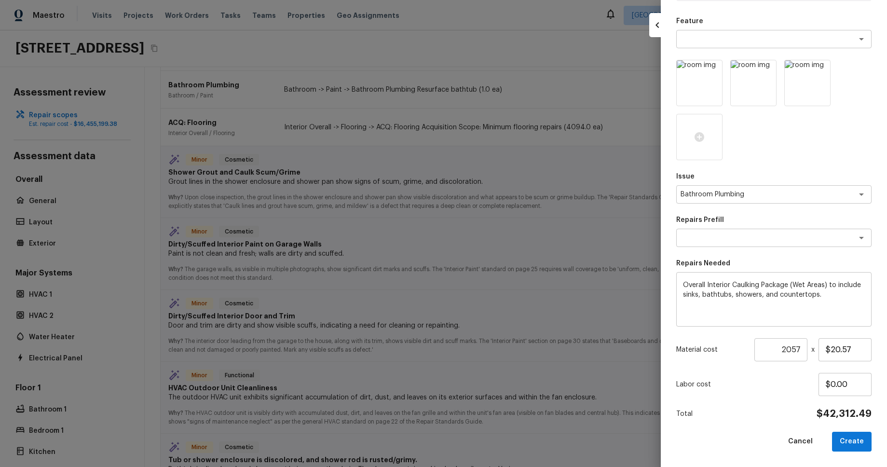
click at [392, 46] on div at bounding box center [443, 233] width 887 height 467
type input "1"
type input "$0.00"
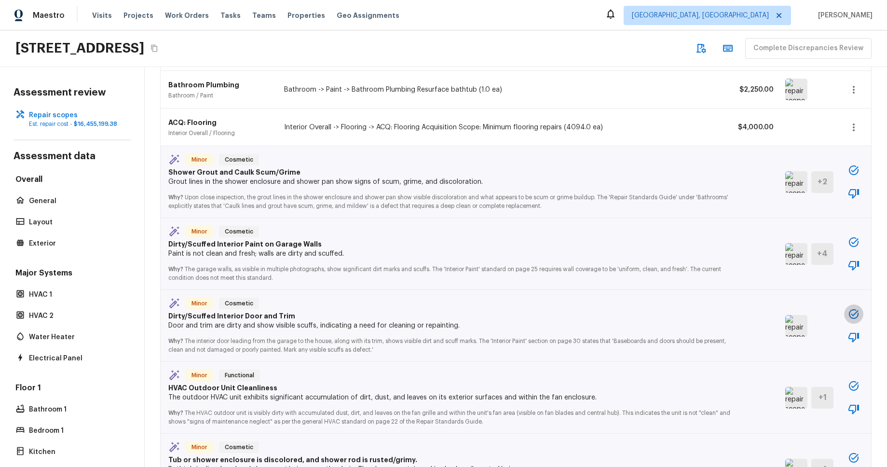
click at [855, 317] on icon "button" at bounding box center [854, 314] width 12 height 12
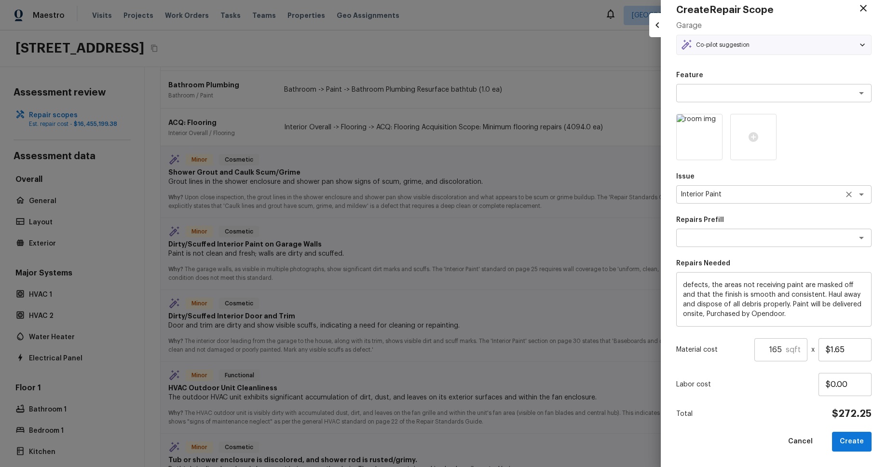
scroll to position [0, 0]
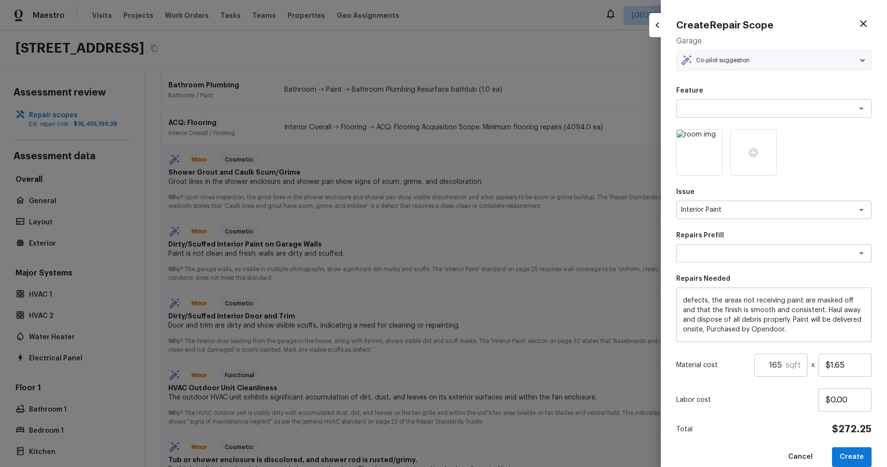
click at [718, 63] on p "Co-pilot suggestion" at bounding box center [723, 60] width 54 height 8
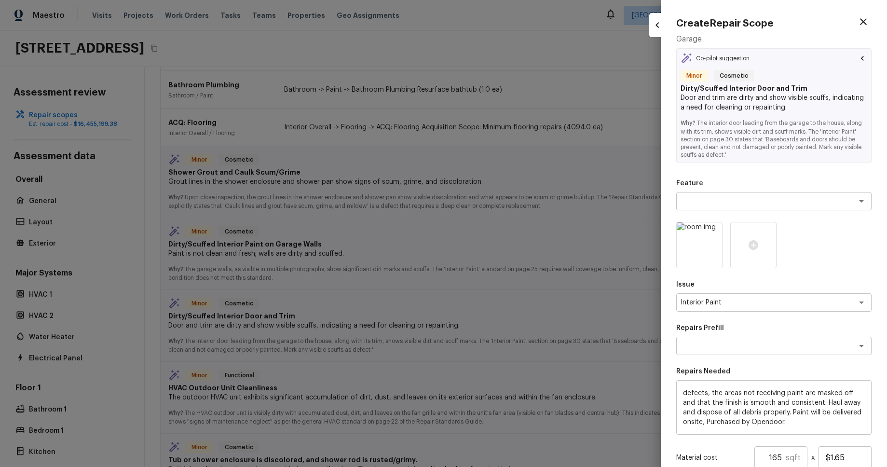
scroll to position [2, 0]
click at [718, 63] on div "Co-pilot suggestion" at bounding box center [715, 58] width 69 height 12
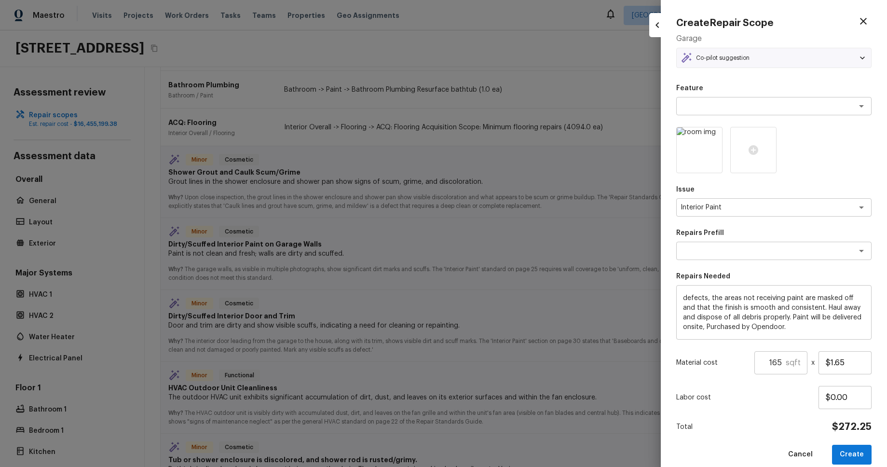
click at [532, 119] on div at bounding box center [443, 233] width 887 height 467
type input "1"
type input "$0.00"
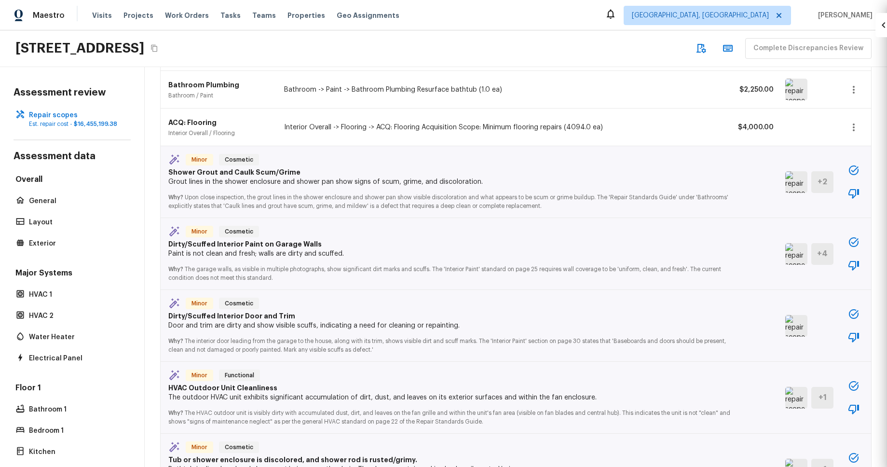
scroll to position [0, 0]
click at [852, 171] on icon "button" at bounding box center [854, 171] width 12 height 12
